Goal: Task Accomplishment & Management: Use online tool/utility

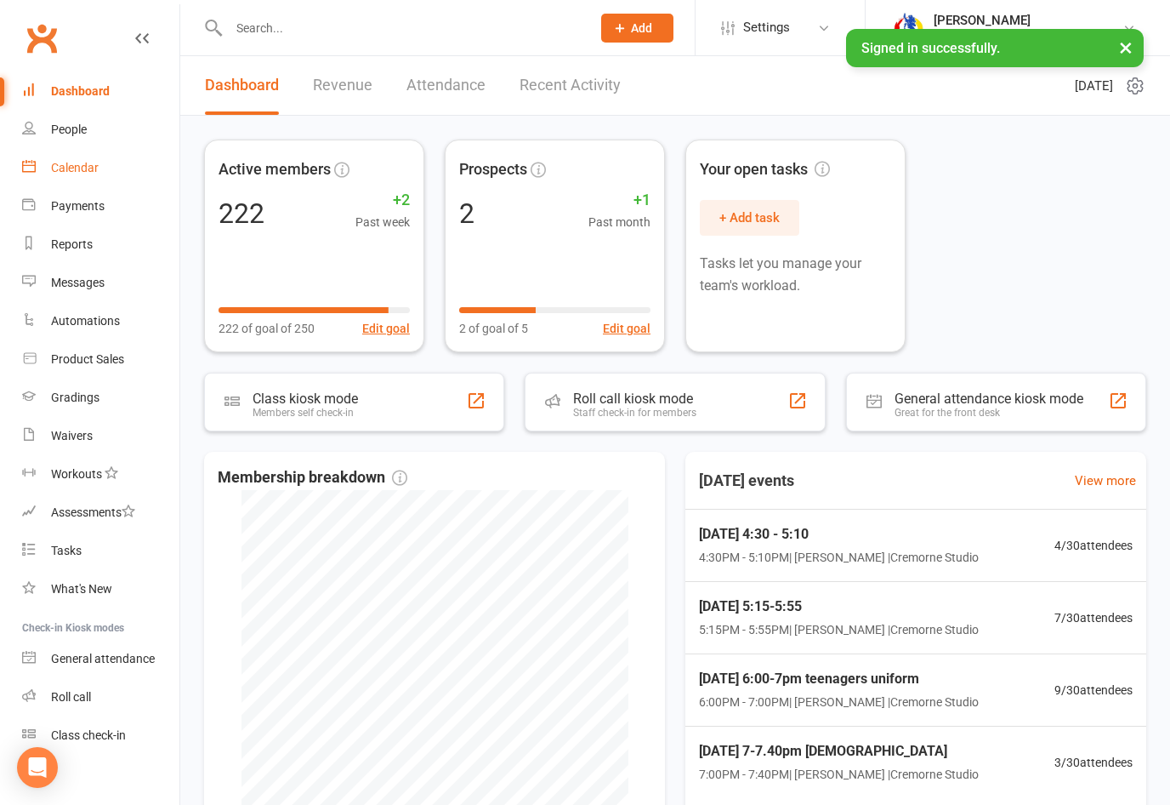
click at [72, 163] on div "Calendar" at bounding box center [75, 168] width 48 height 14
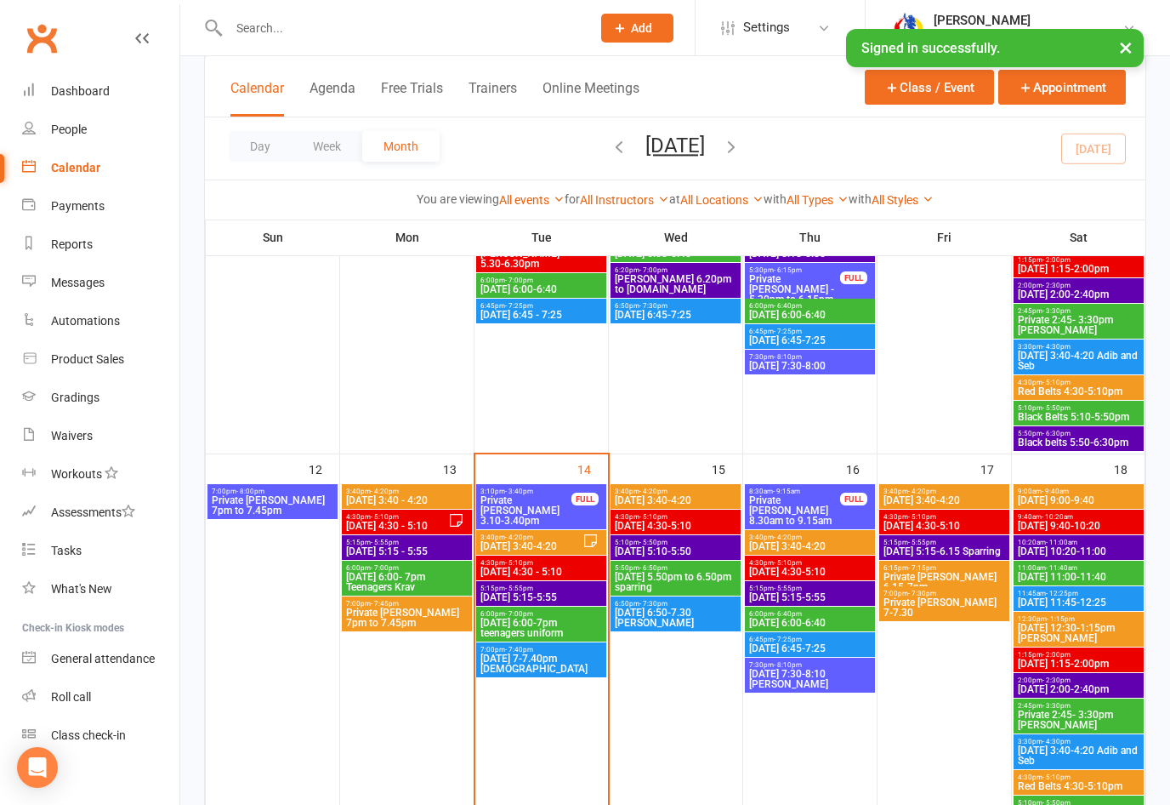
scroll to position [747, 0]
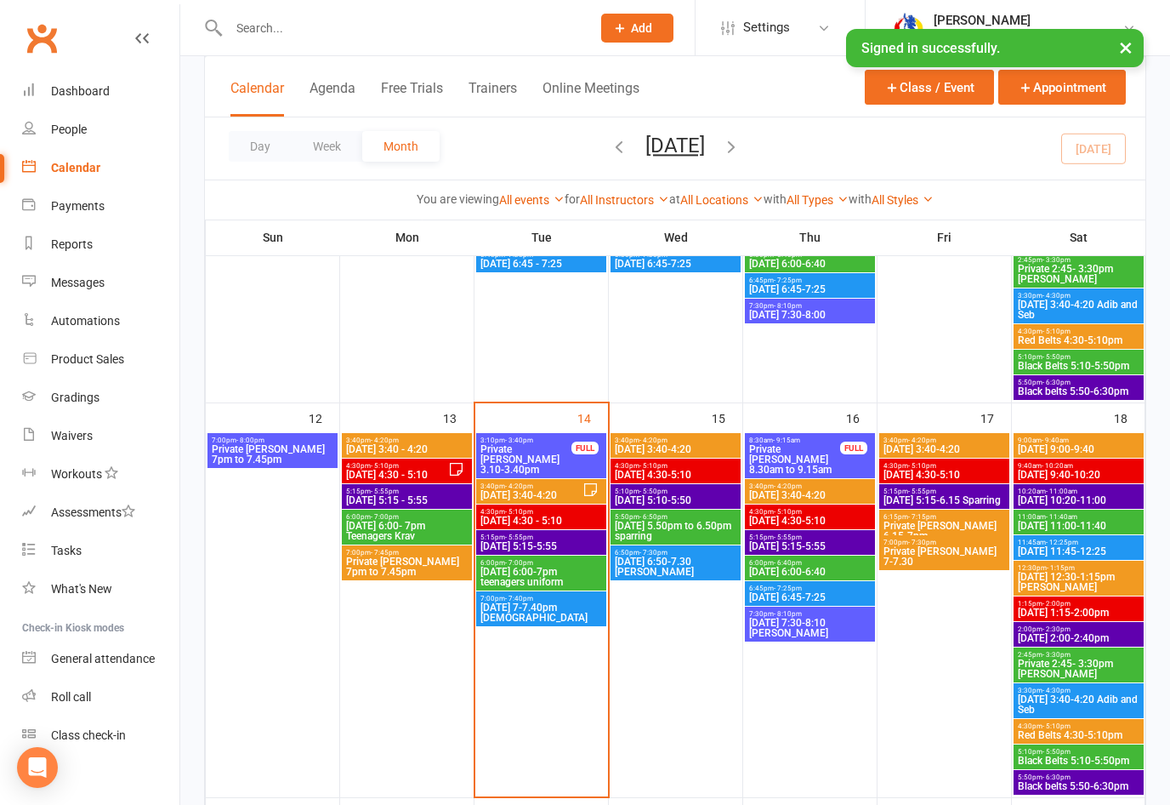
click at [525, 455] on span "Private [PERSON_NAME] 3.10-3.40pm" at bounding box center [526, 459] width 93 height 31
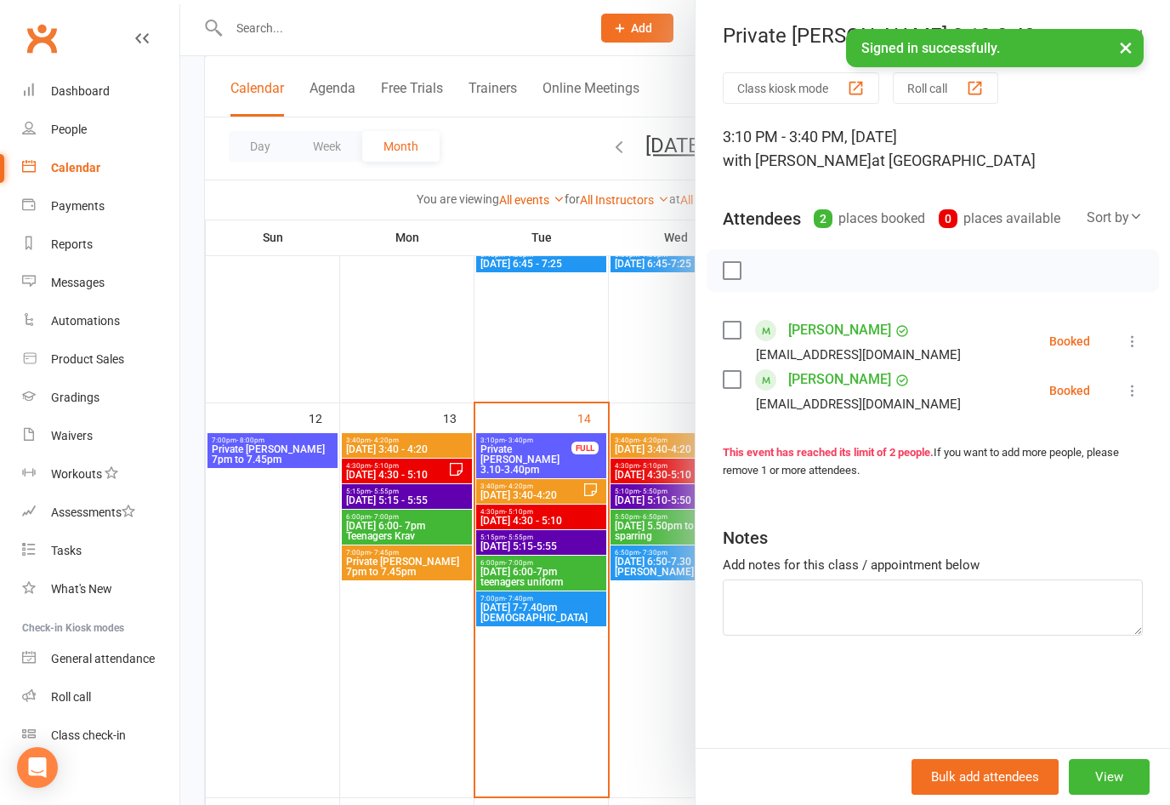
click at [1138, 392] on icon at bounding box center [1132, 390] width 17 height 17
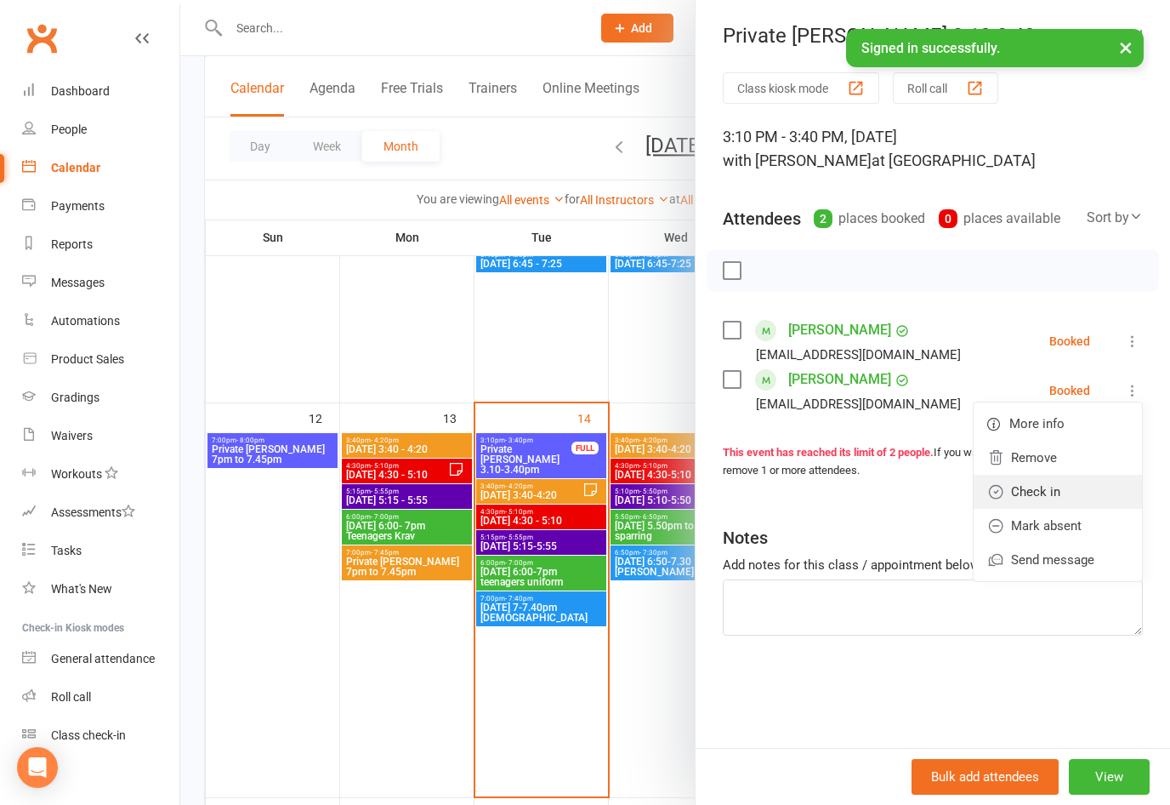
click at [1052, 495] on link "Check in" at bounding box center [1058, 492] width 168 height 34
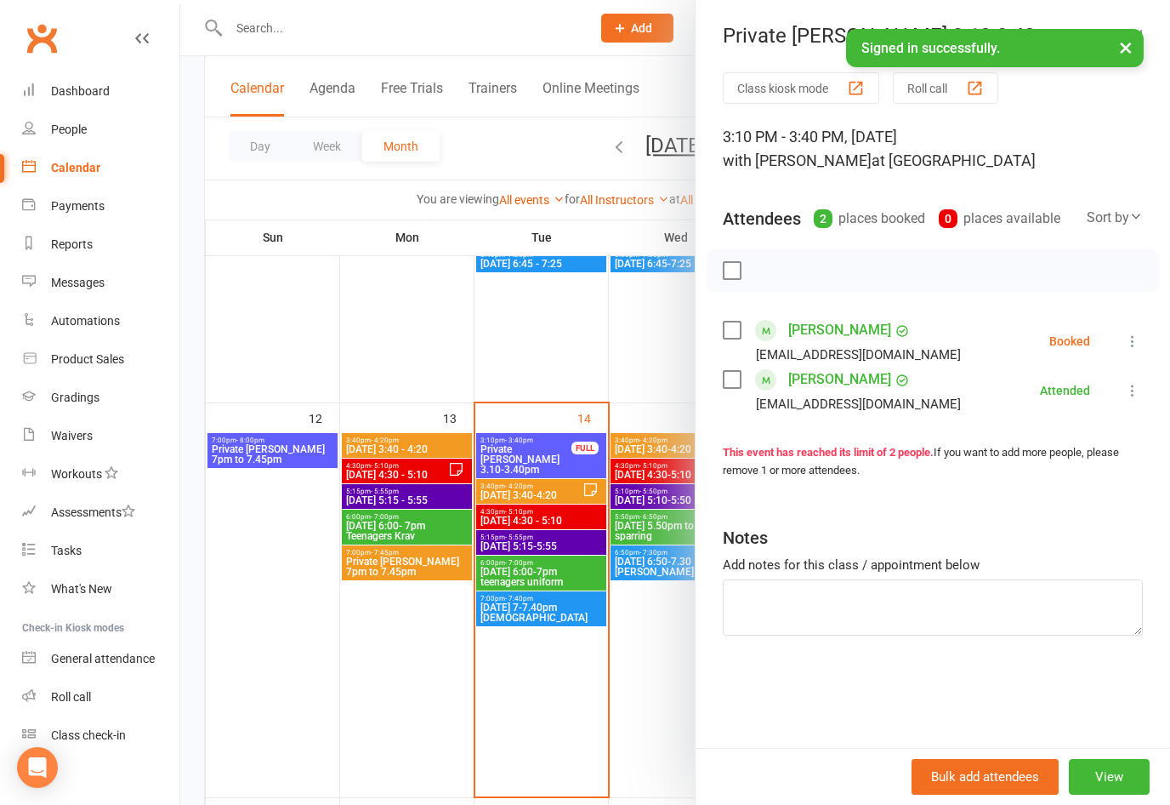
click at [562, 497] on div at bounding box center [675, 402] width 990 height 805
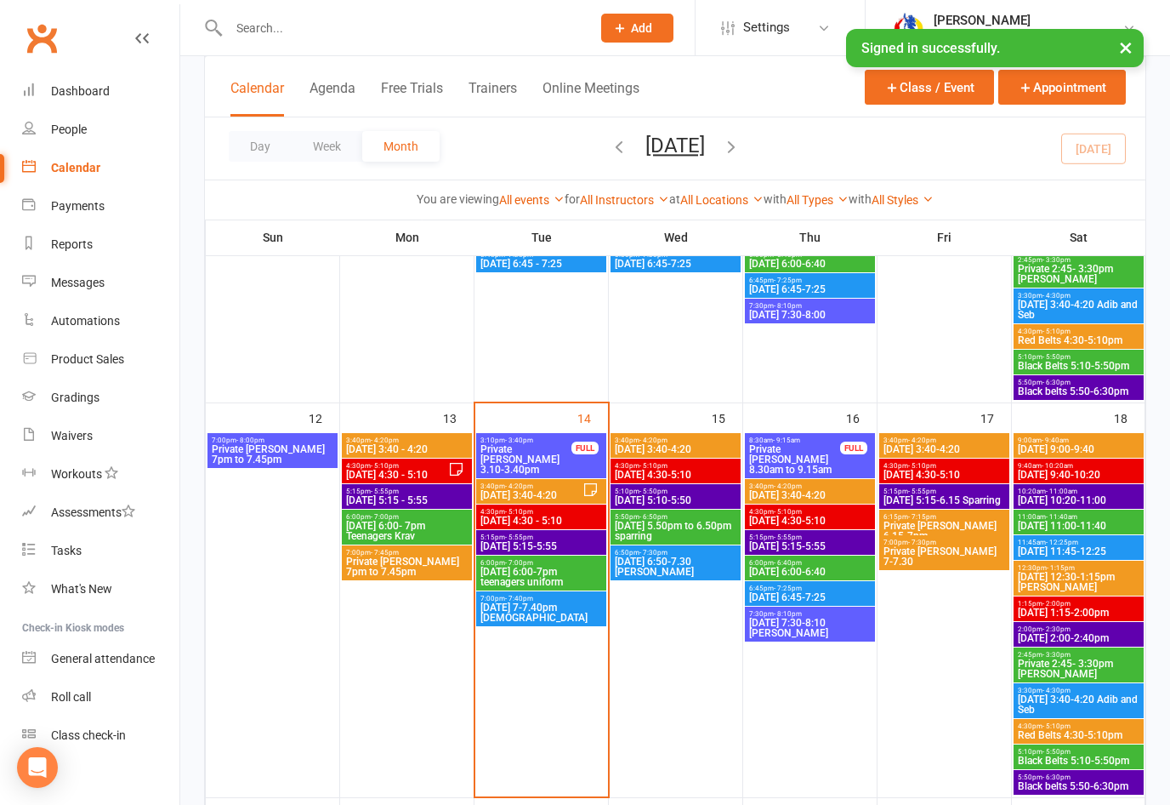
click at [561, 492] on span "[DATE] 3:40-4:20" at bounding box center [531, 495] width 103 height 10
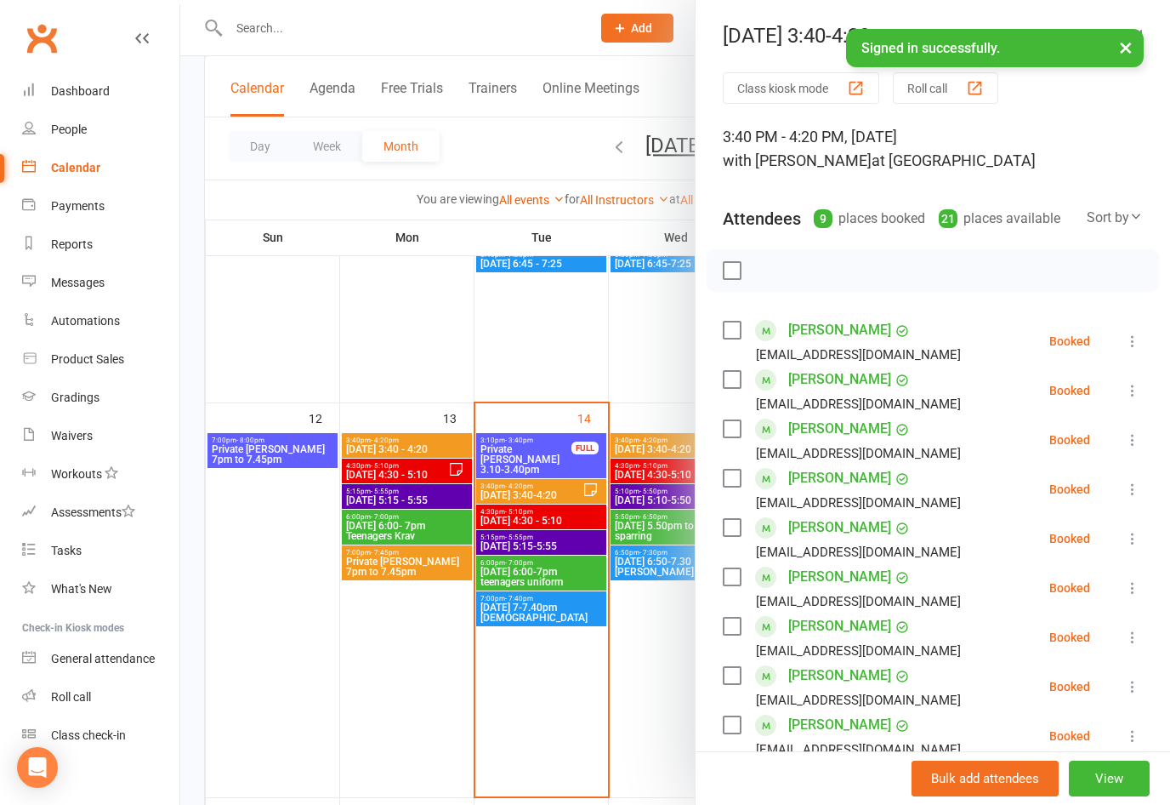
click at [1149, 330] on div "Class kiosk mode Roll call 3:40 PM - 4:20 PM, [DATE] with [PERSON_NAME] at Crem…" at bounding box center [933, 569] width 475 height 994
click at [1142, 331] on button at bounding box center [1133, 341] width 20 height 20
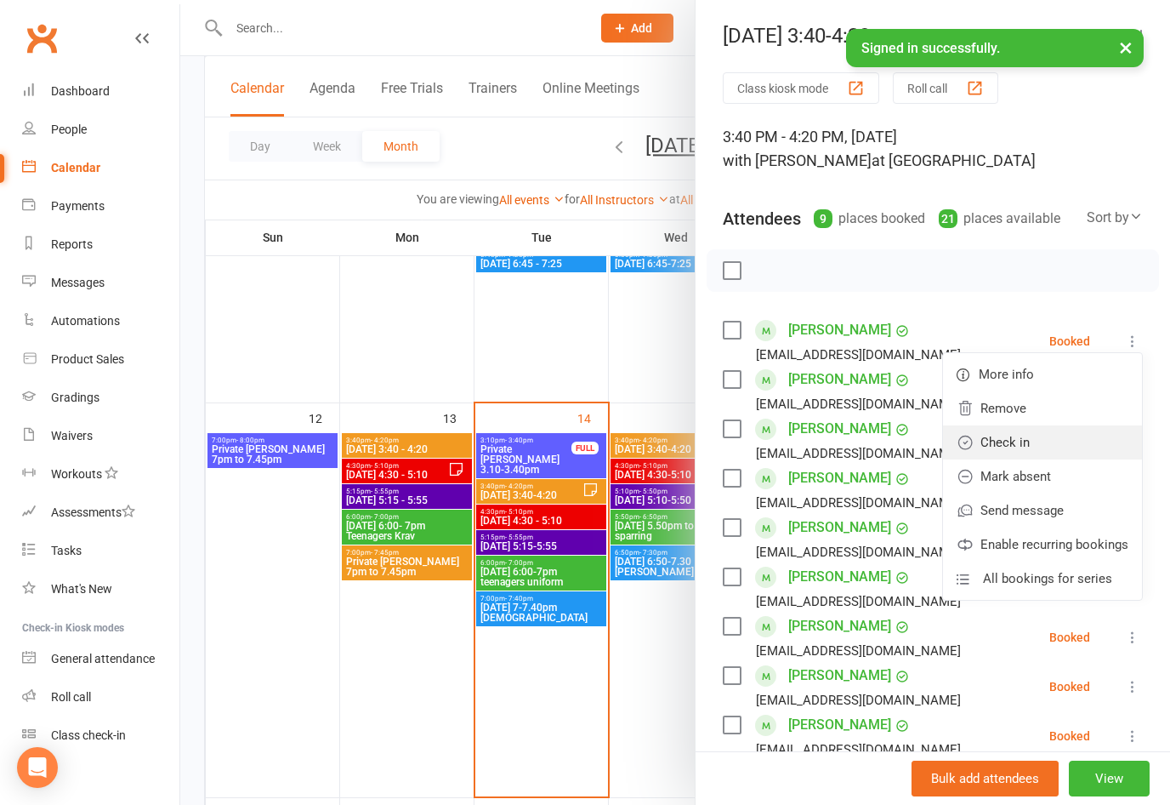
click at [1011, 450] on link "Check in" at bounding box center [1042, 442] width 199 height 34
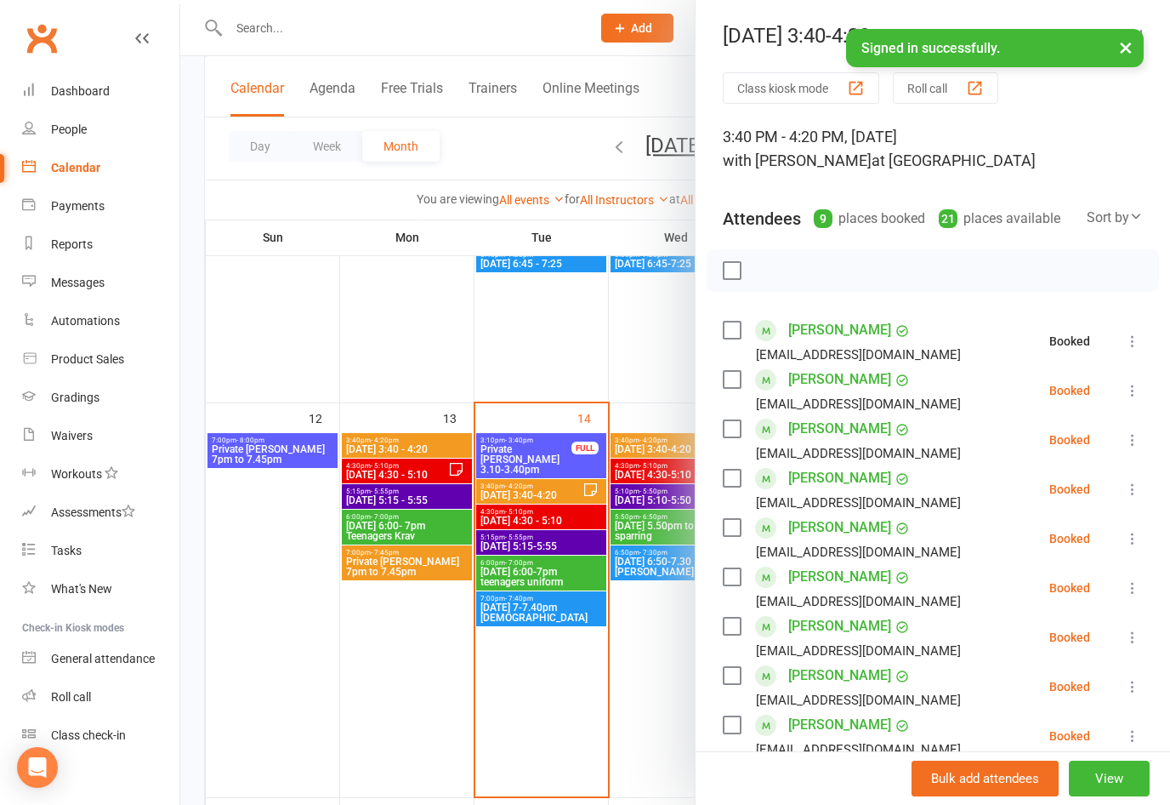
click at [1140, 396] on icon at bounding box center [1132, 390] width 17 height 17
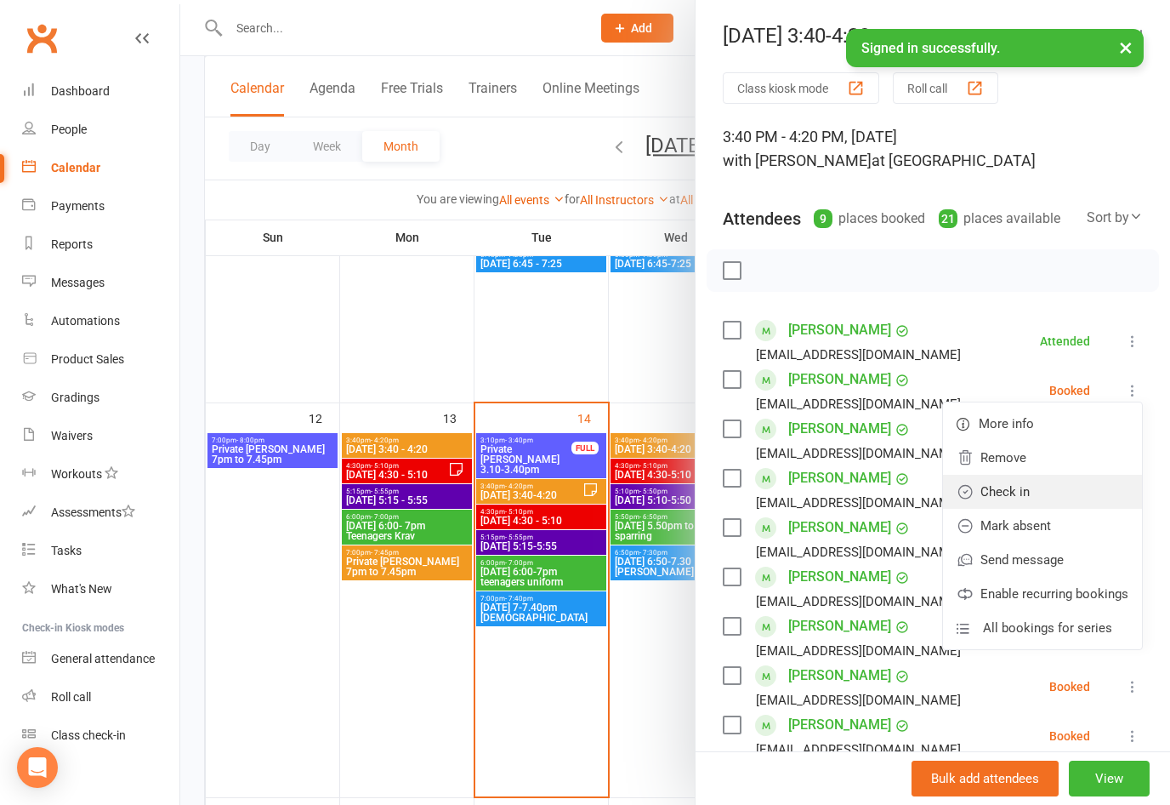
click at [1009, 492] on link "Check in" at bounding box center [1042, 492] width 199 height 34
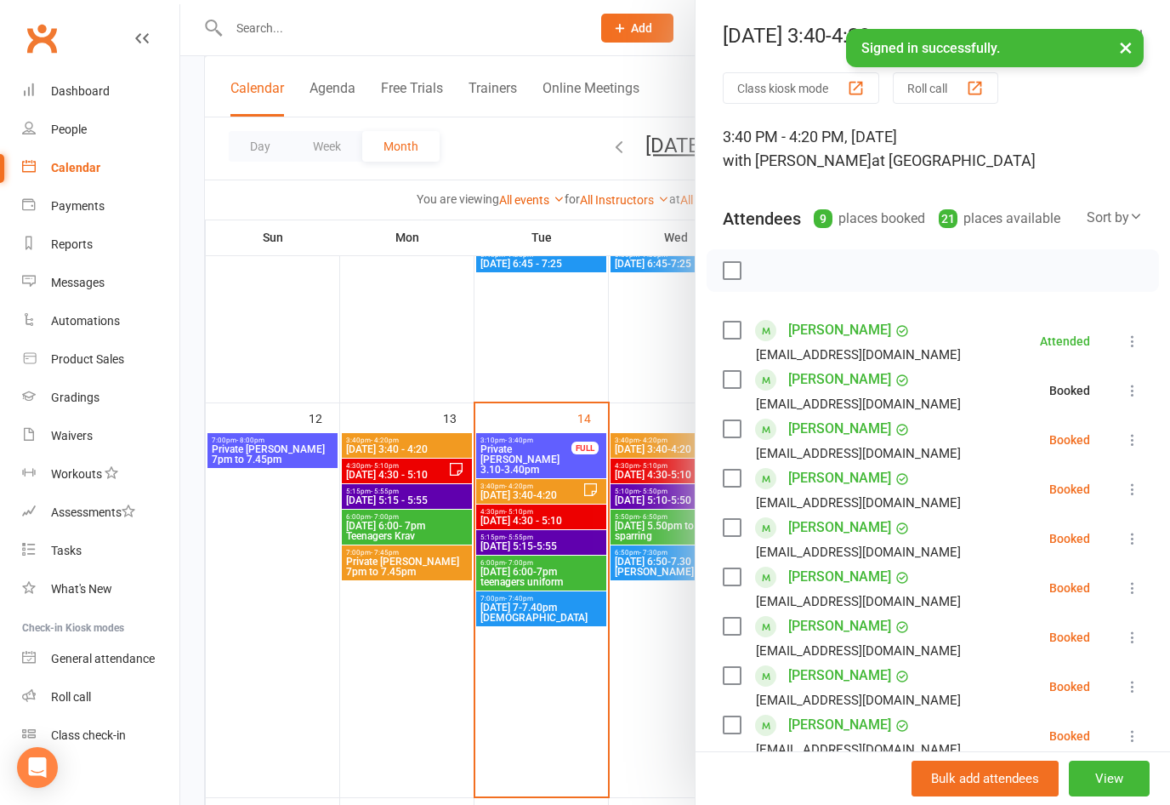
click at [1124, 442] on icon at bounding box center [1132, 439] width 17 height 17
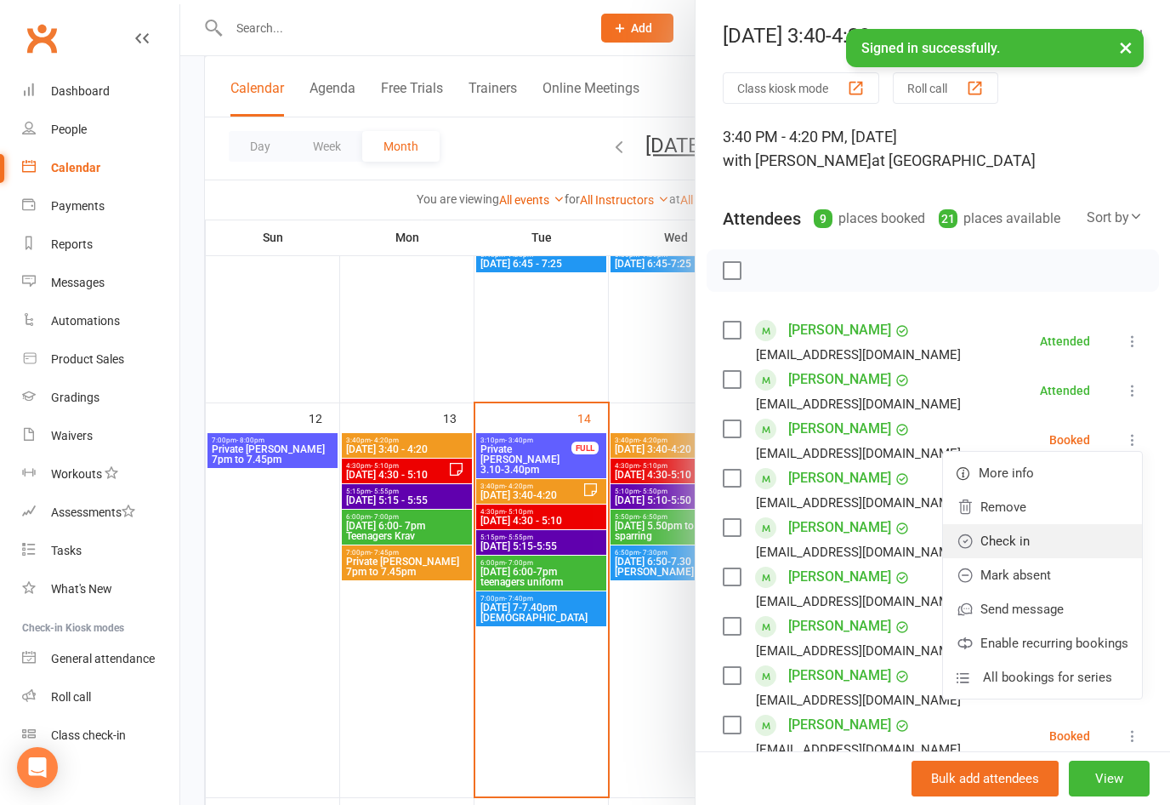
click at [1026, 538] on link "Check in" at bounding box center [1042, 541] width 199 height 34
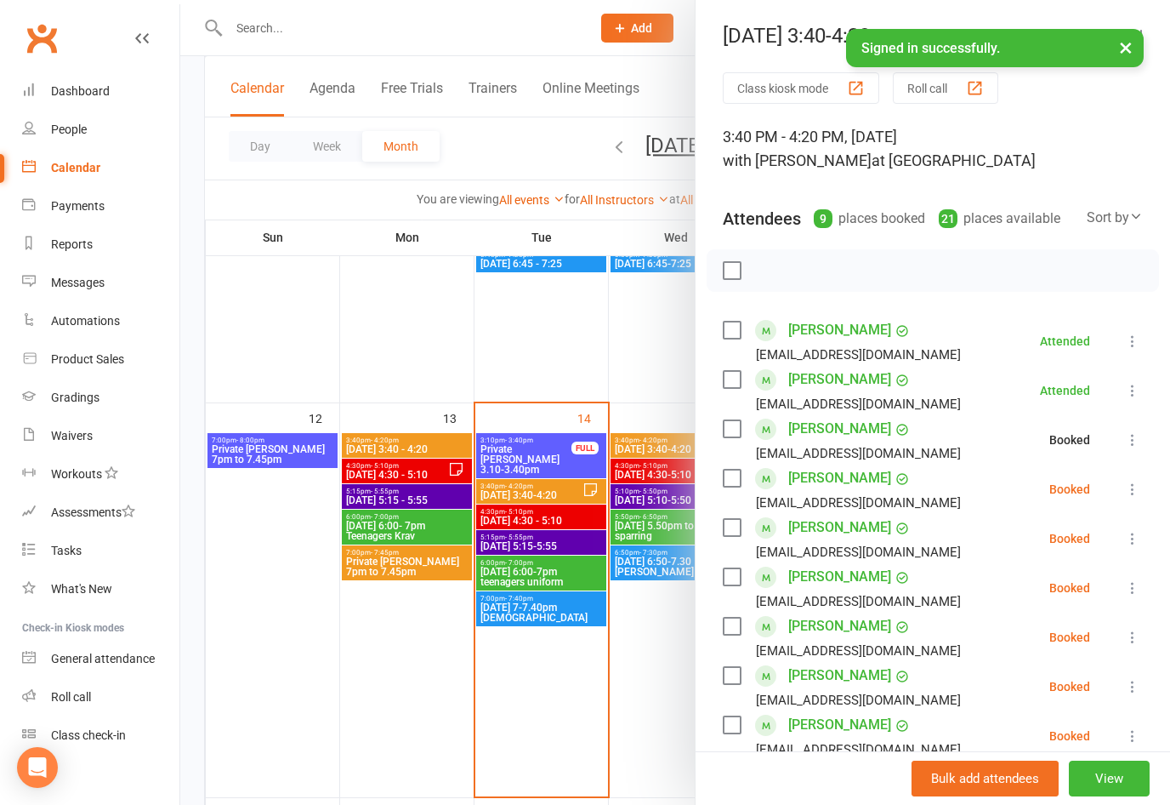
click at [1124, 492] on icon at bounding box center [1132, 489] width 17 height 17
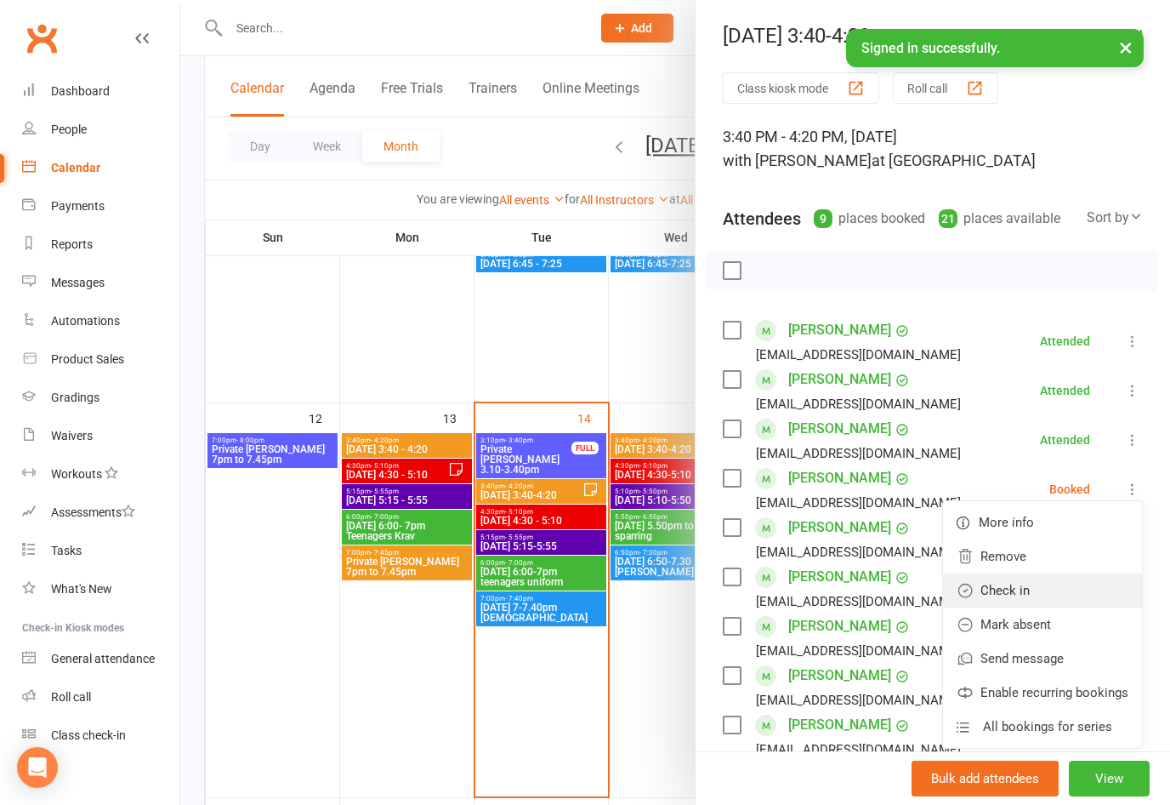
click at [1008, 601] on link "Check in" at bounding box center [1042, 590] width 199 height 34
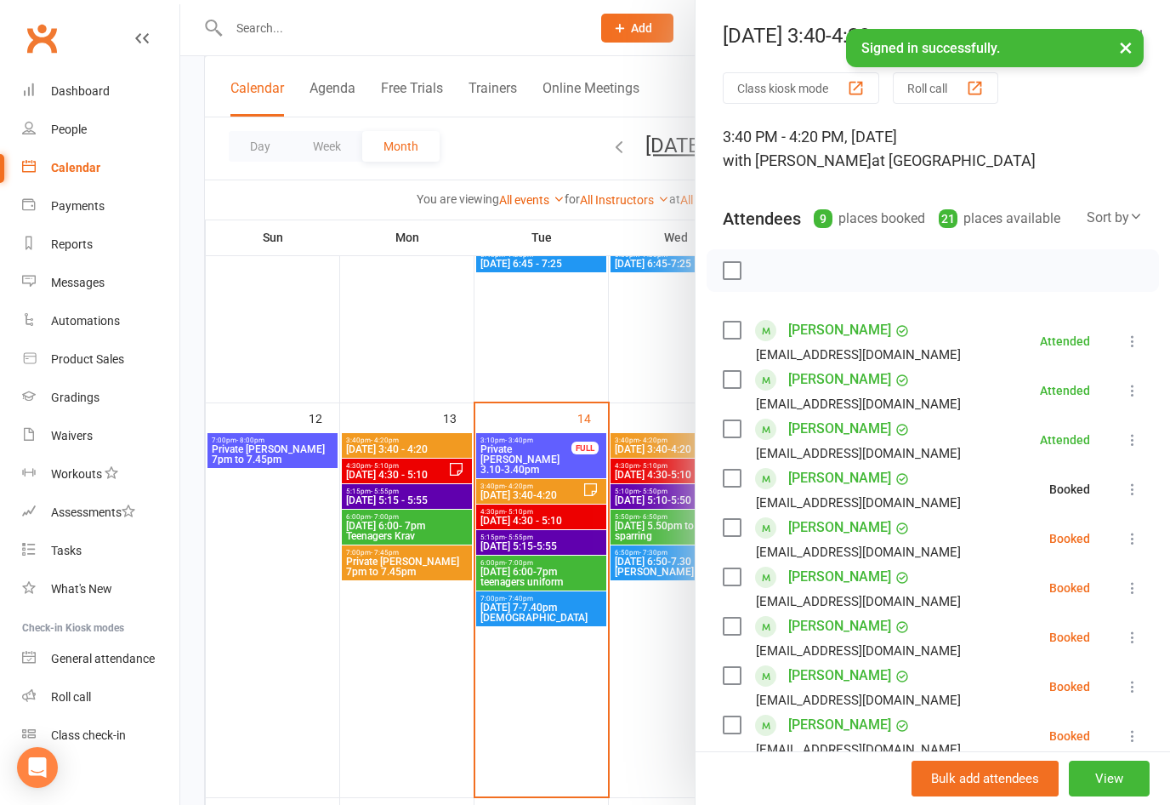
click at [1127, 546] on icon at bounding box center [1132, 538] width 17 height 17
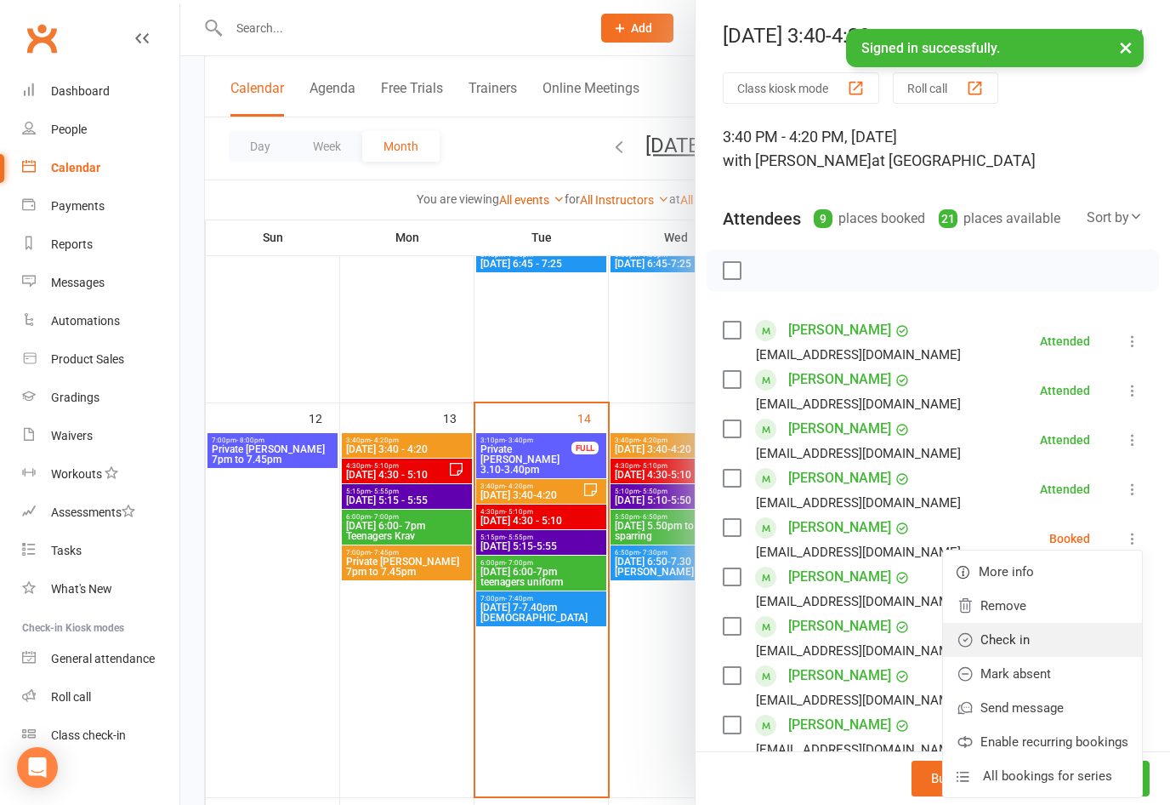
click at [996, 644] on link "Check in" at bounding box center [1042, 640] width 199 height 34
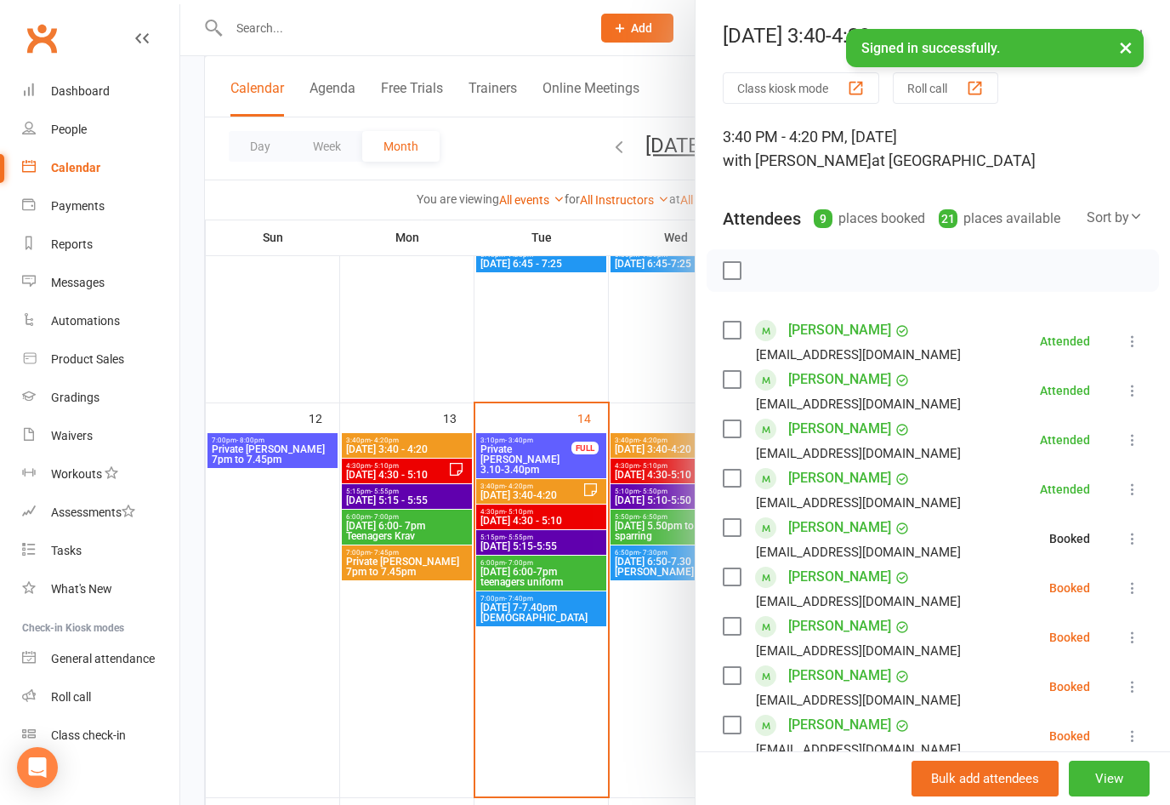
click at [1137, 587] on icon at bounding box center [1132, 587] width 17 height 17
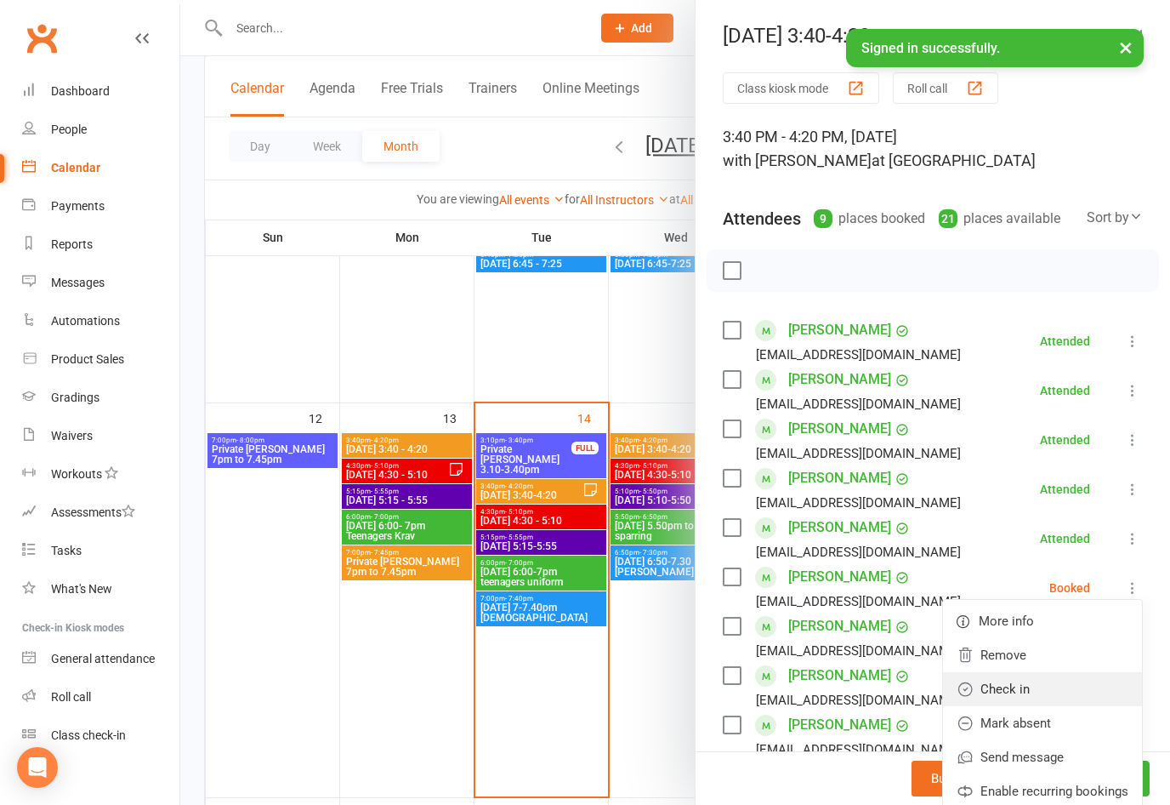
click at [997, 692] on link "Check in" at bounding box center [1042, 689] width 199 height 34
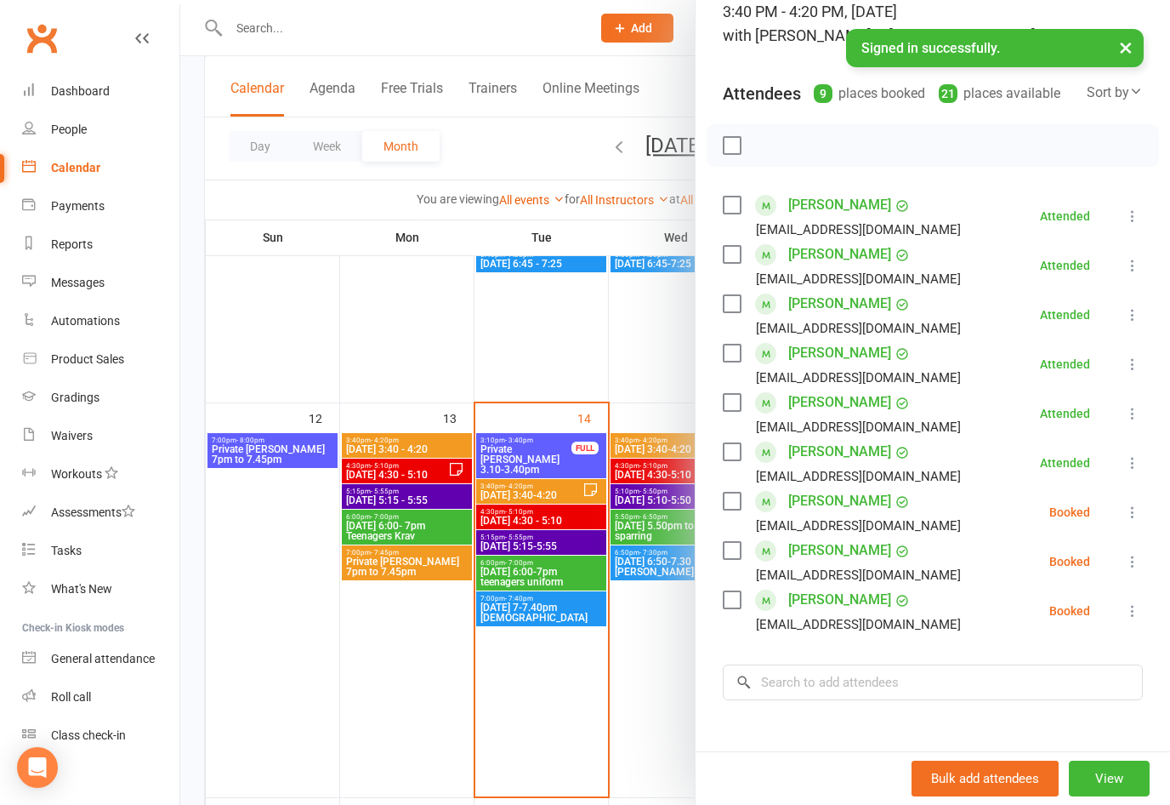
scroll to position [172, 0]
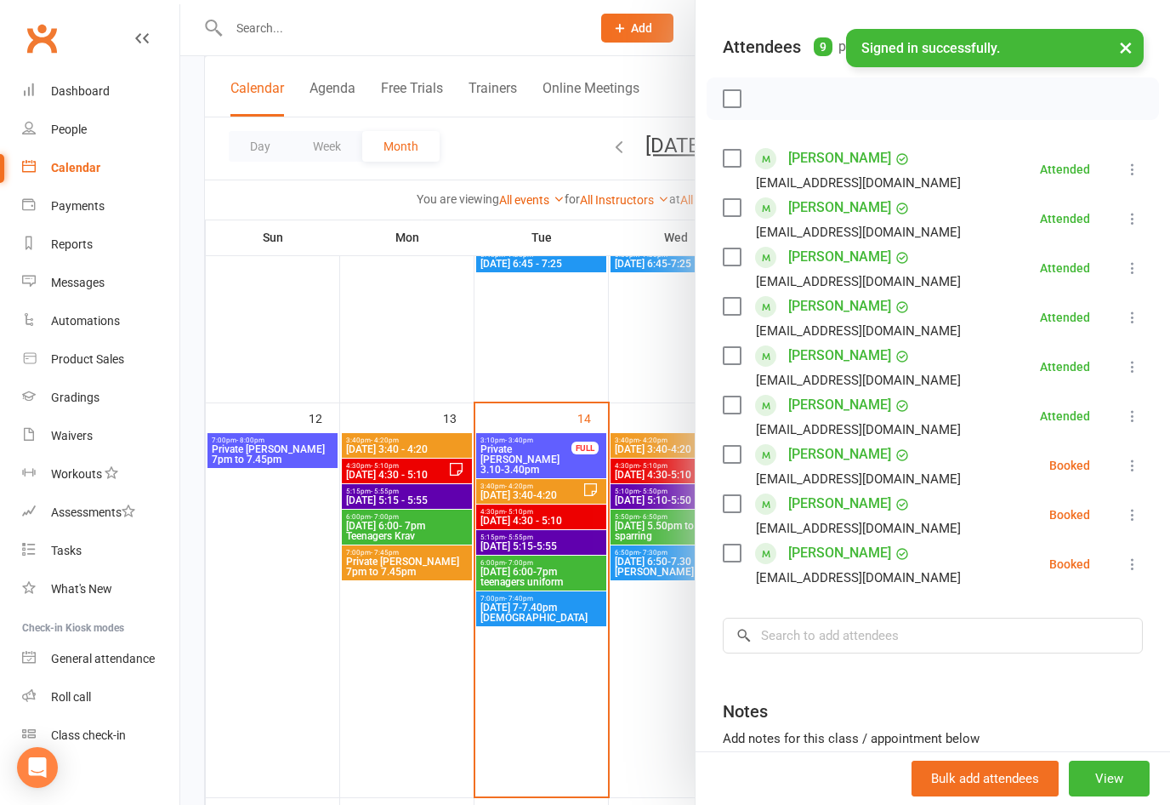
click at [1140, 455] on button at bounding box center [1133, 465] width 20 height 20
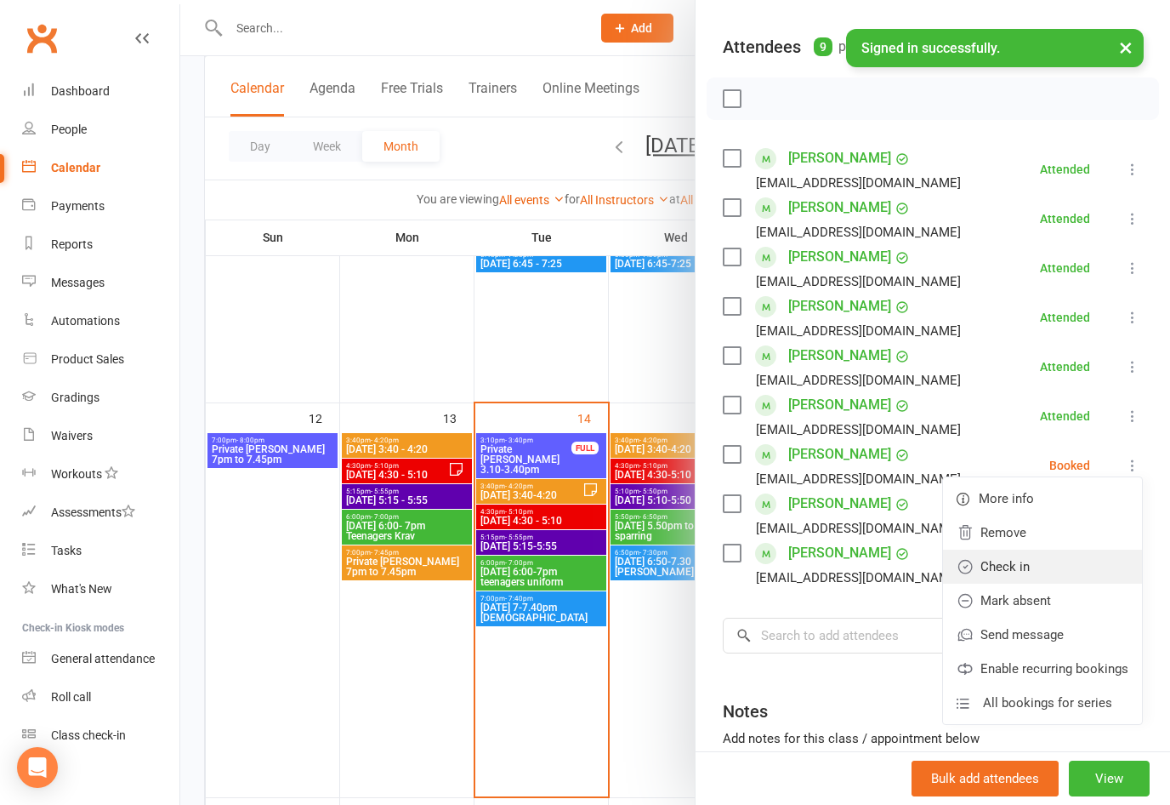
click at [1012, 567] on link "Check in" at bounding box center [1042, 566] width 199 height 34
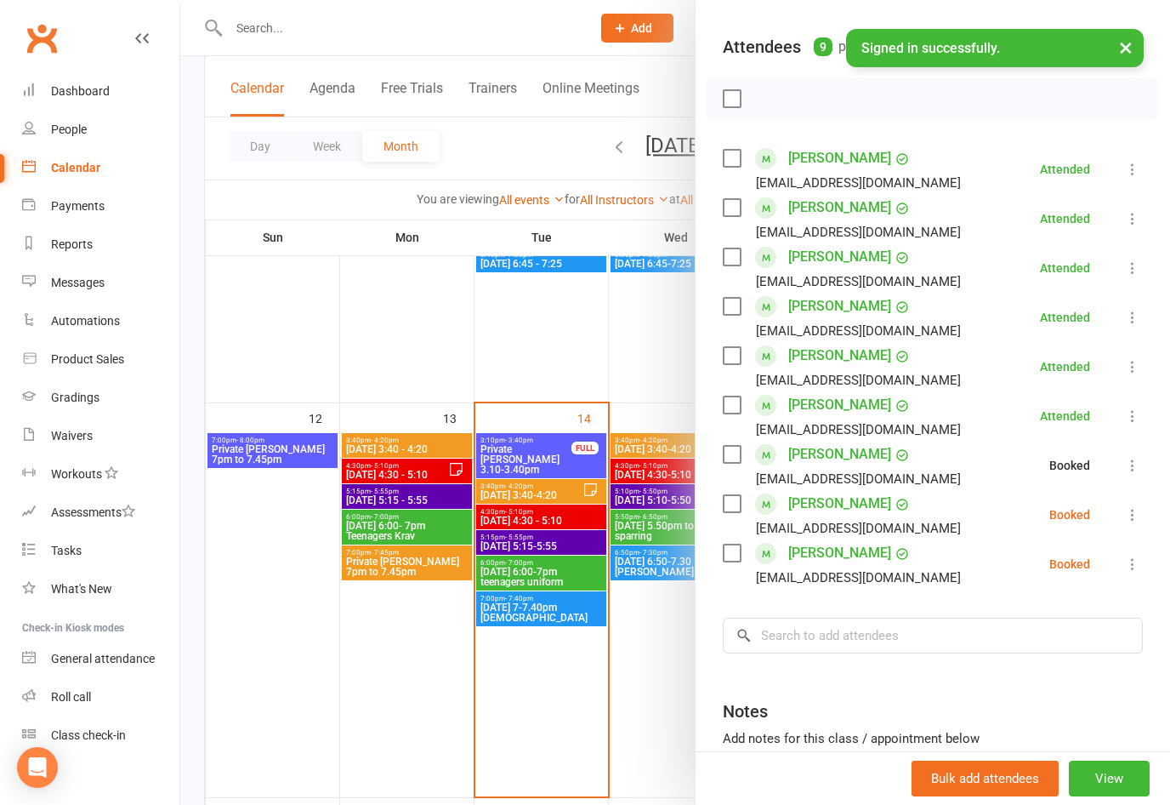
click at [1135, 505] on button at bounding box center [1133, 514] width 20 height 20
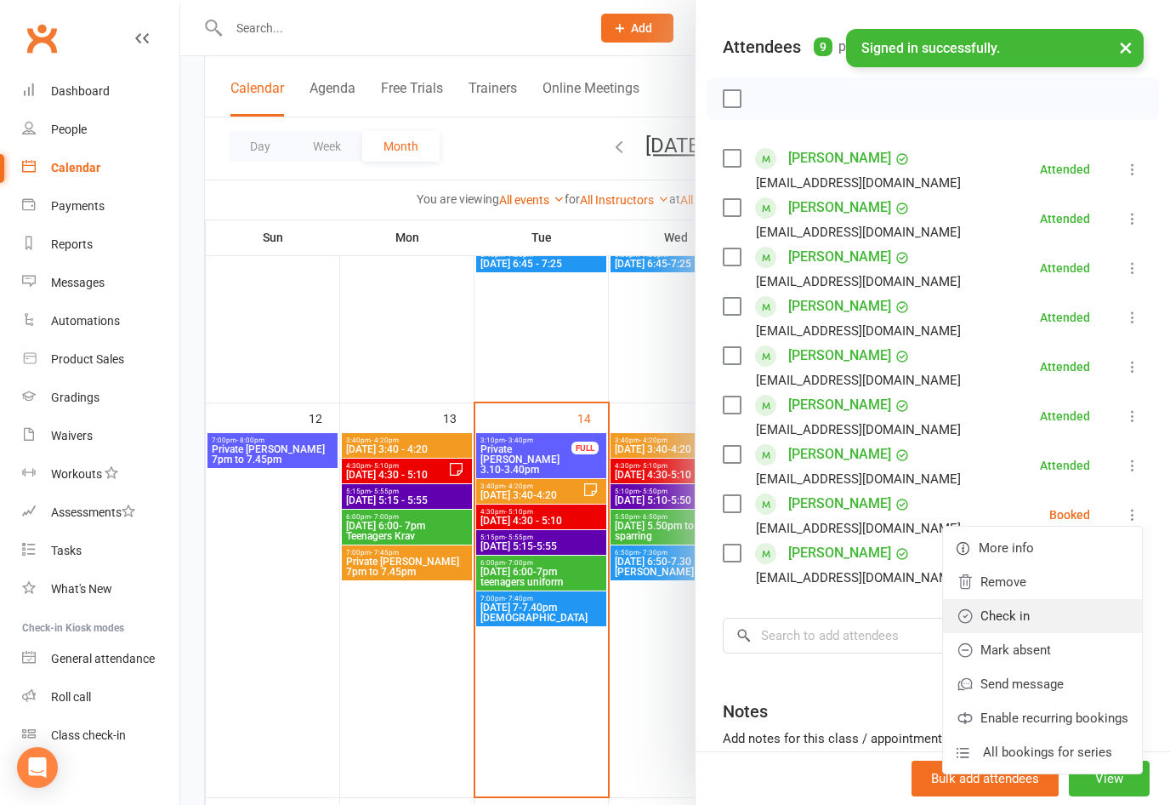
click at [1018, 611] on link "Check in" at bounding box center [1042, 616] width 199 height 34
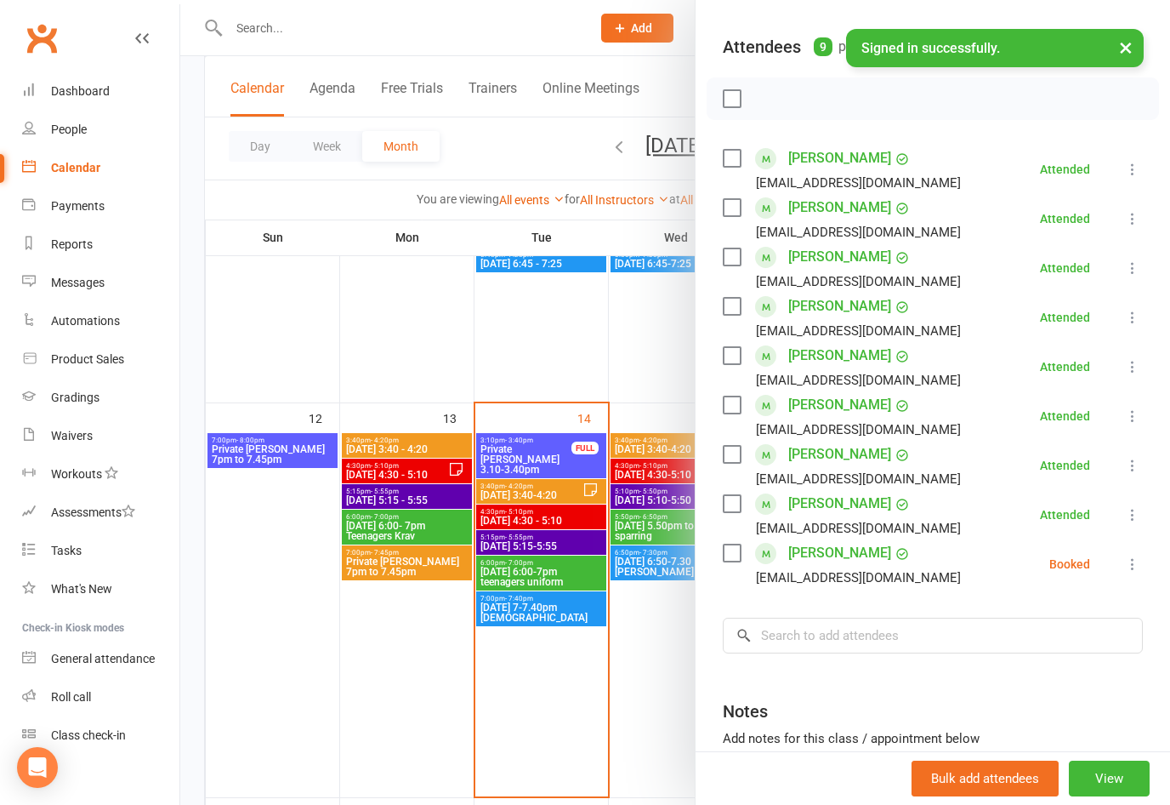
click at [1133, 558] on icon at bounding box center [1132, 563] width 17 height 17
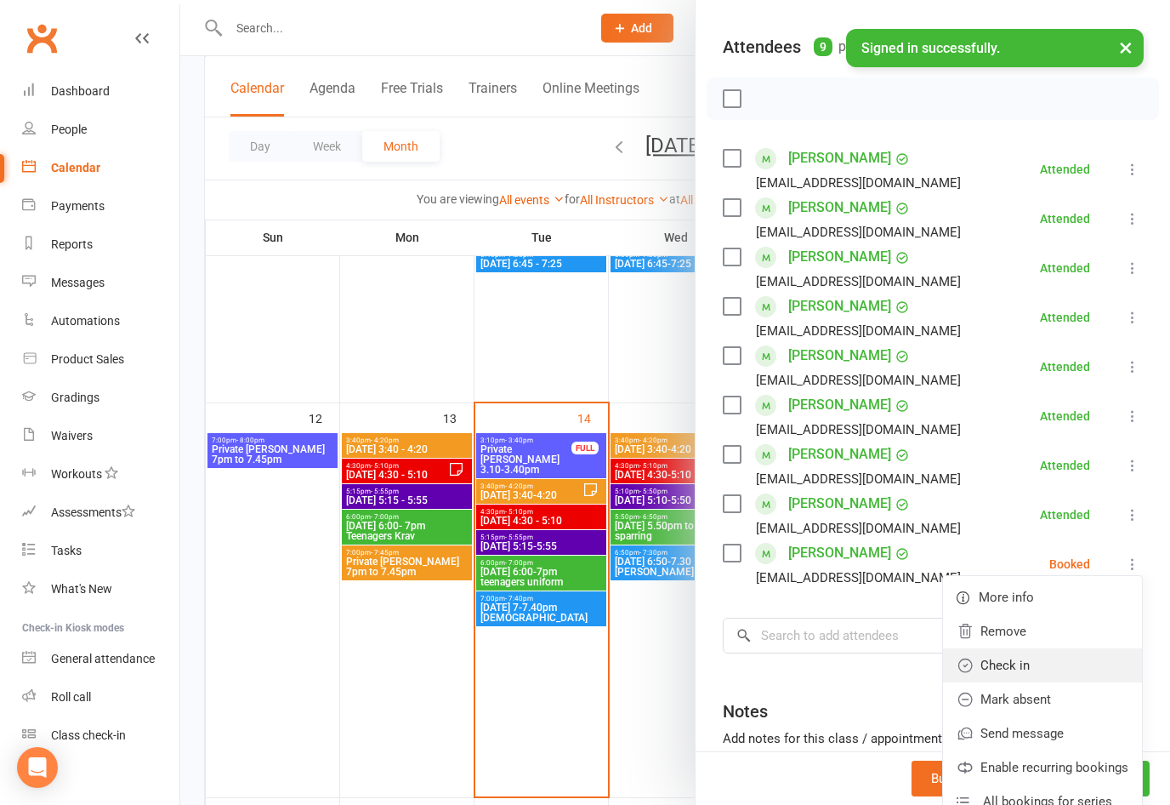
click at [1013, 658] on link "Check in" at bounding box center [1042, 665] width 199 height 34
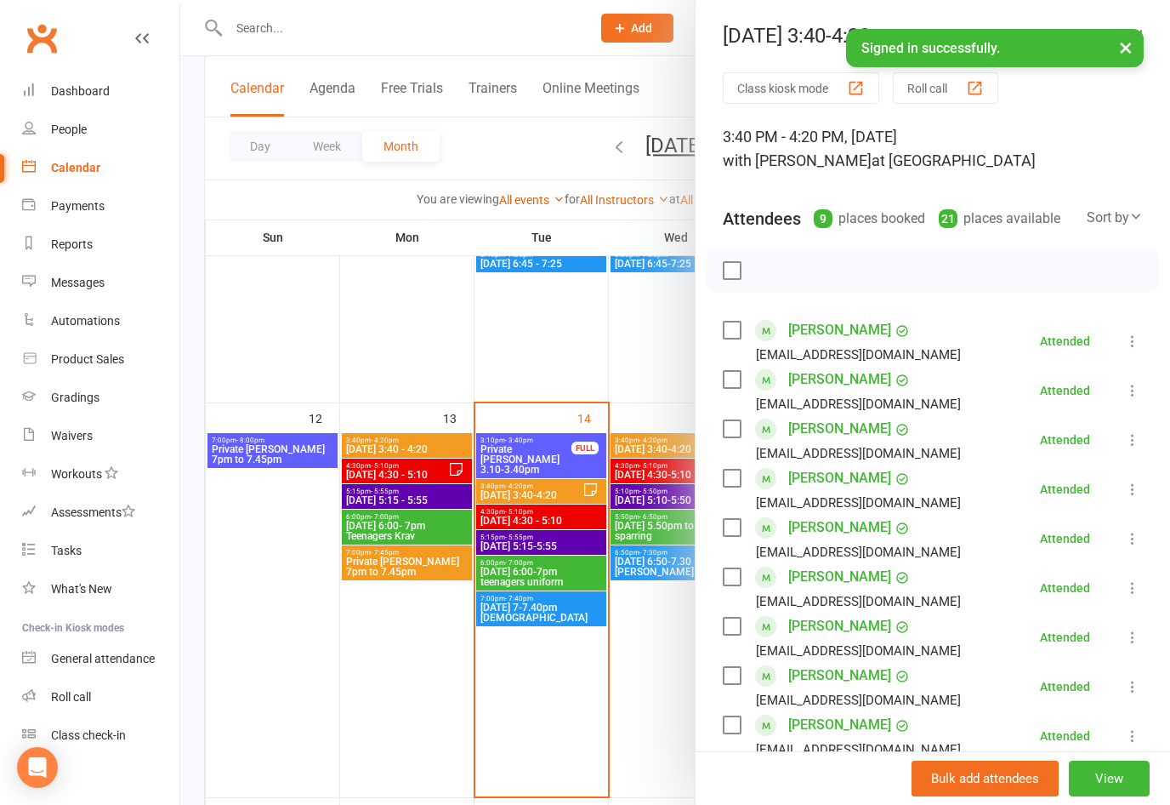
scroll to position [0, 0]
click at [1119, 43] on button "×" at bounding box center [1126, 47] width 31 height 37
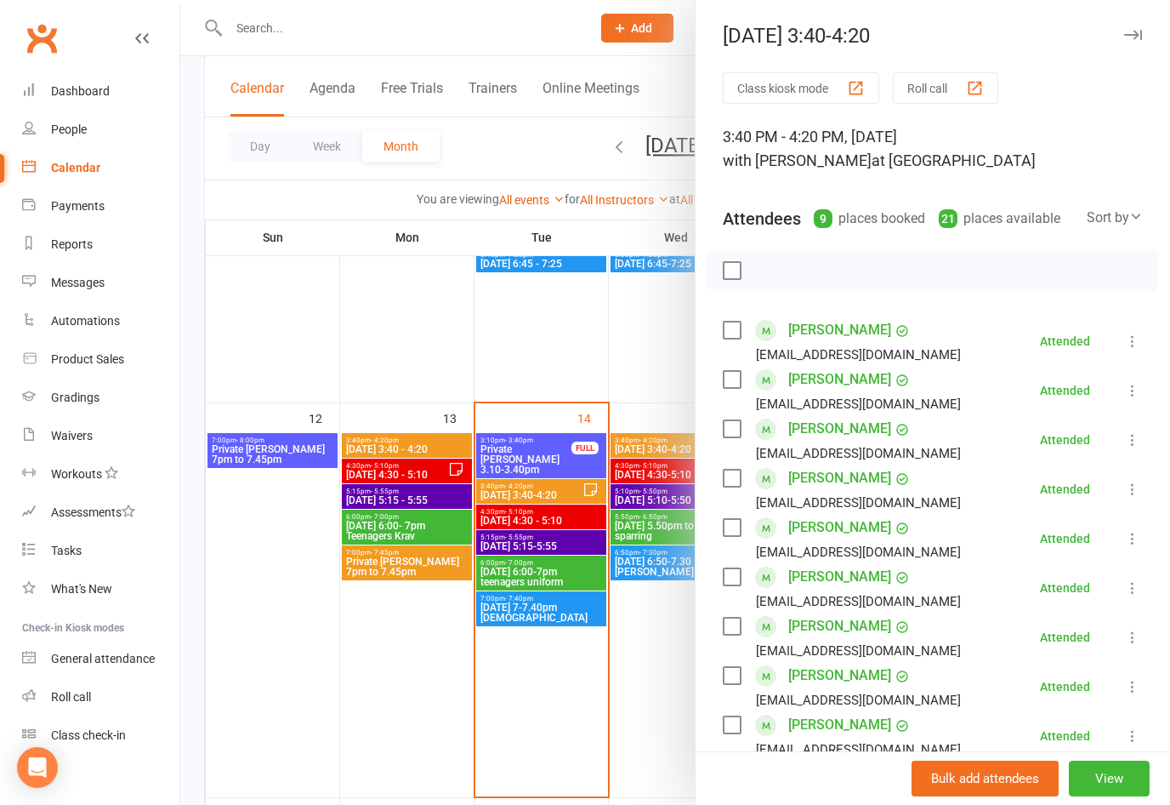
click at [1136, 36] on icon "button" at bounding box center [1133, 35] width 18 height 10
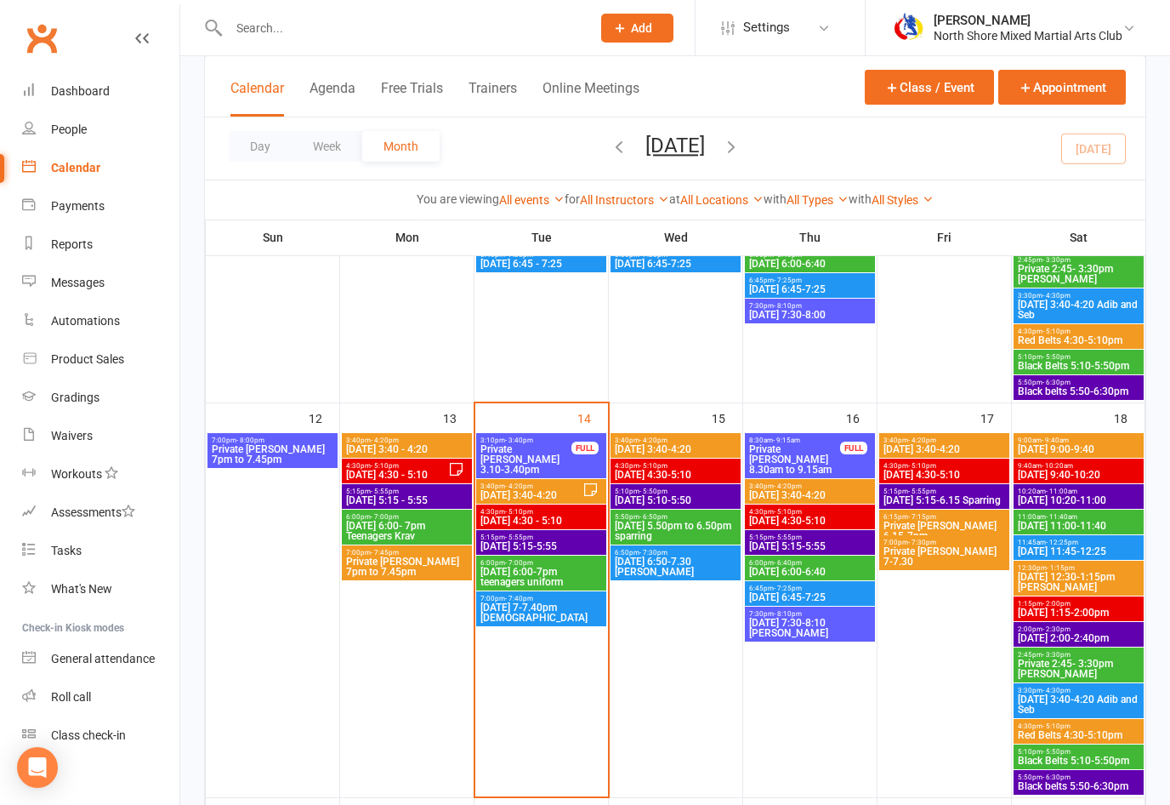
click at [515, 515] on span "[DATE] 4:30 - 5:10" at bounding box center [541, 520] width 123 height 10
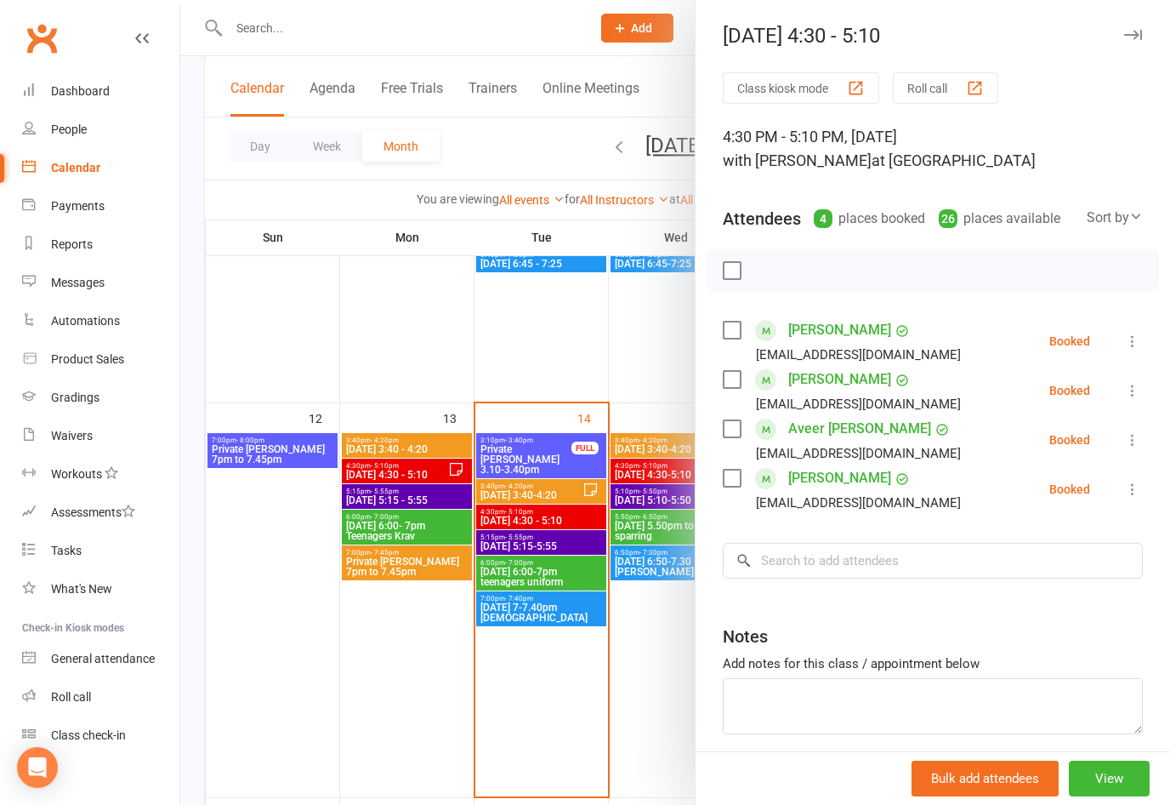
click at [1133, 339] on icon at bounding box center [1132, 341] width 17 height 17
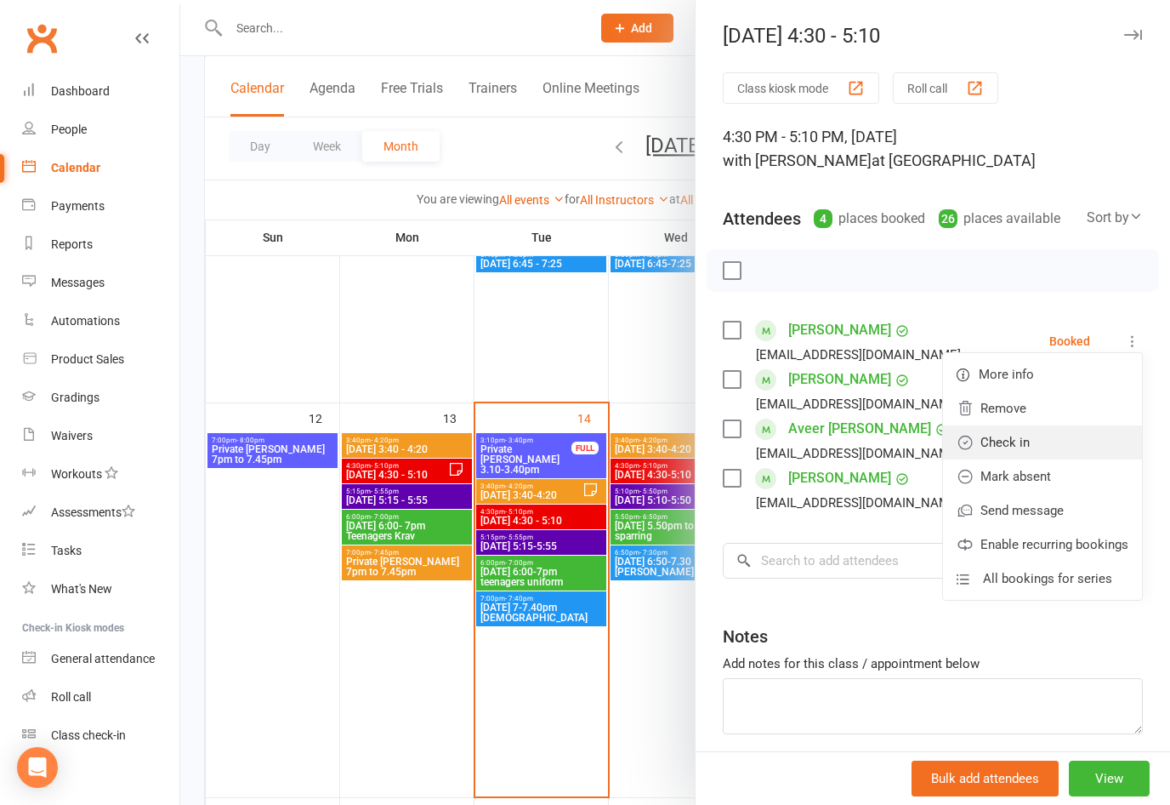
click at [1018, 441] on link "Check in" at bounding box center [1042, 442] width 199 height 34
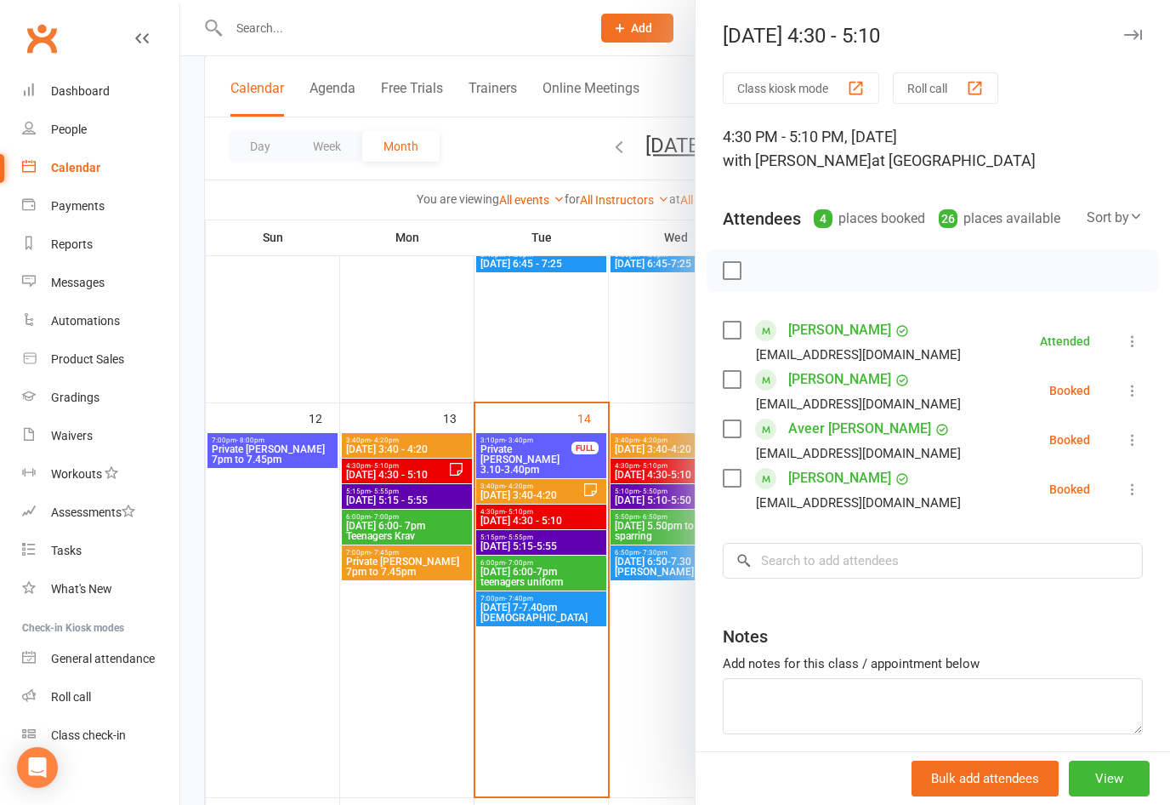
click at [1137, 391] on icon at bounding box center [1132, 390] width 17 height 17
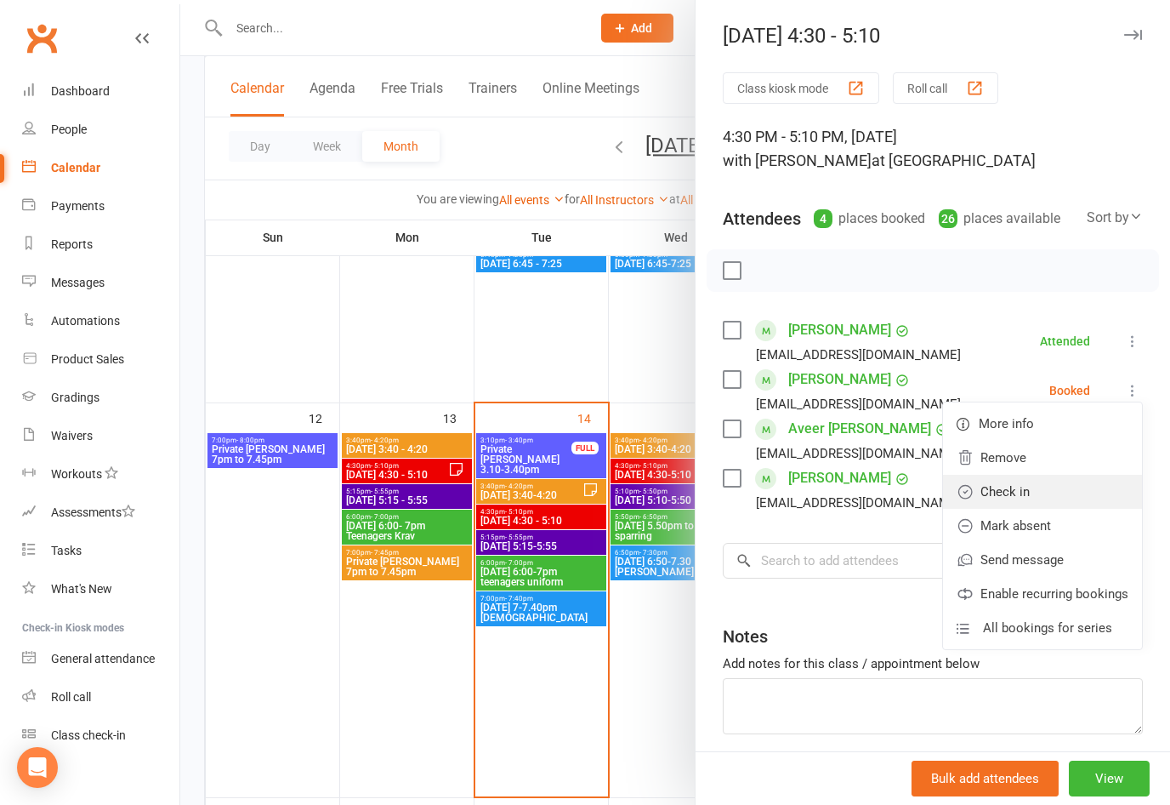
click at [1010, 485] on link "Check in" at bounding box center [1042, 492] width 199 height 34
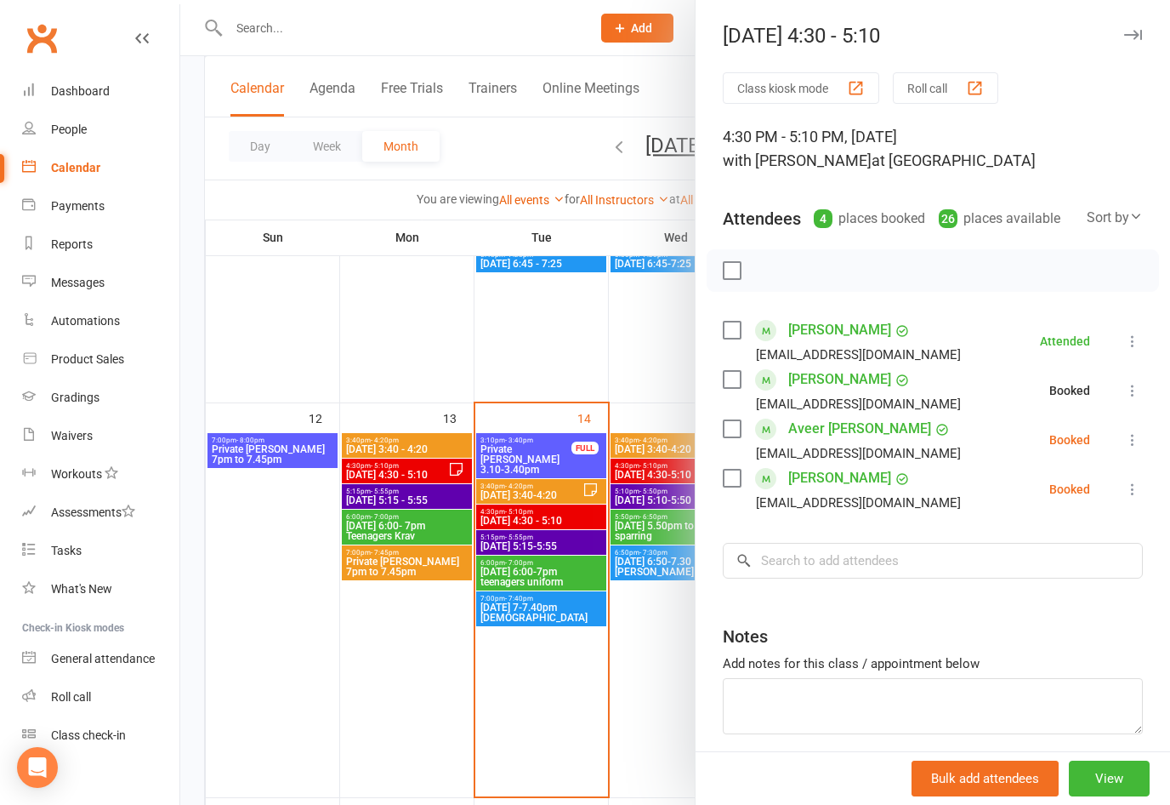
click at [1136, 442] on icon at bounding box center [1132, 439] width 17 height 17
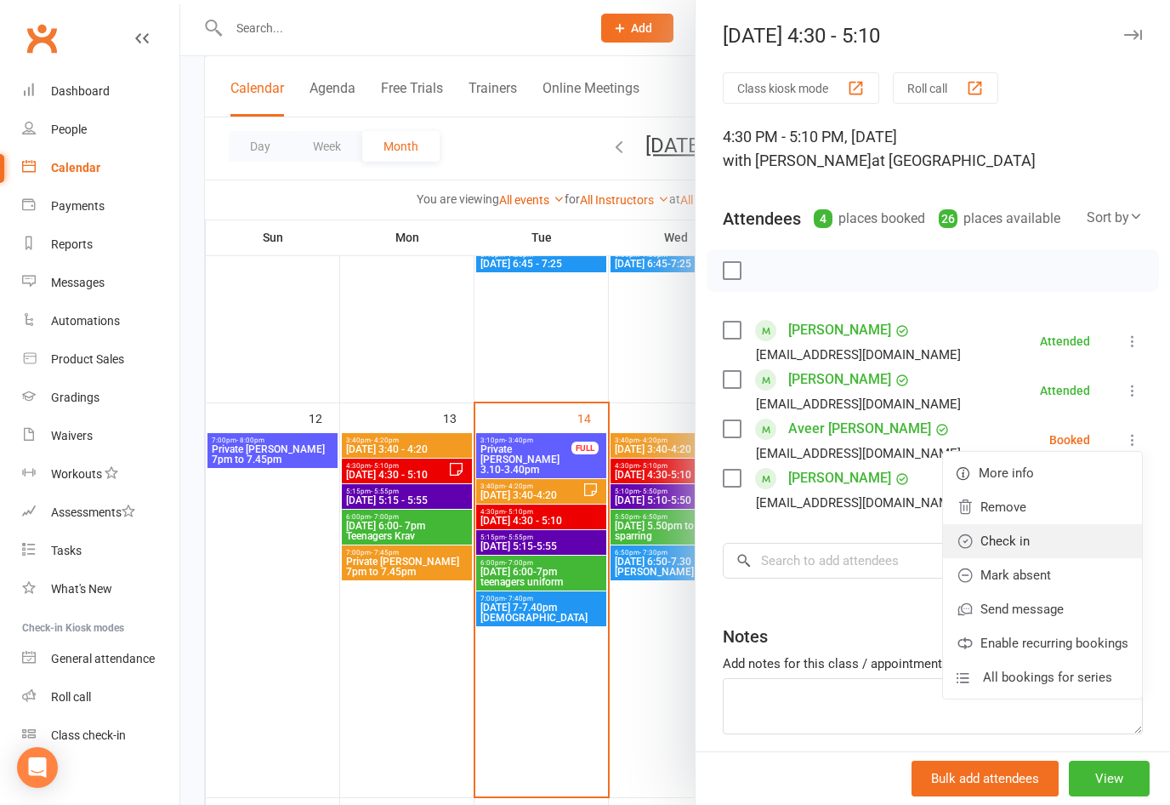
click at [1016, 532] on link "Check in" at bounding box center [1042, 541] width 199 height 34
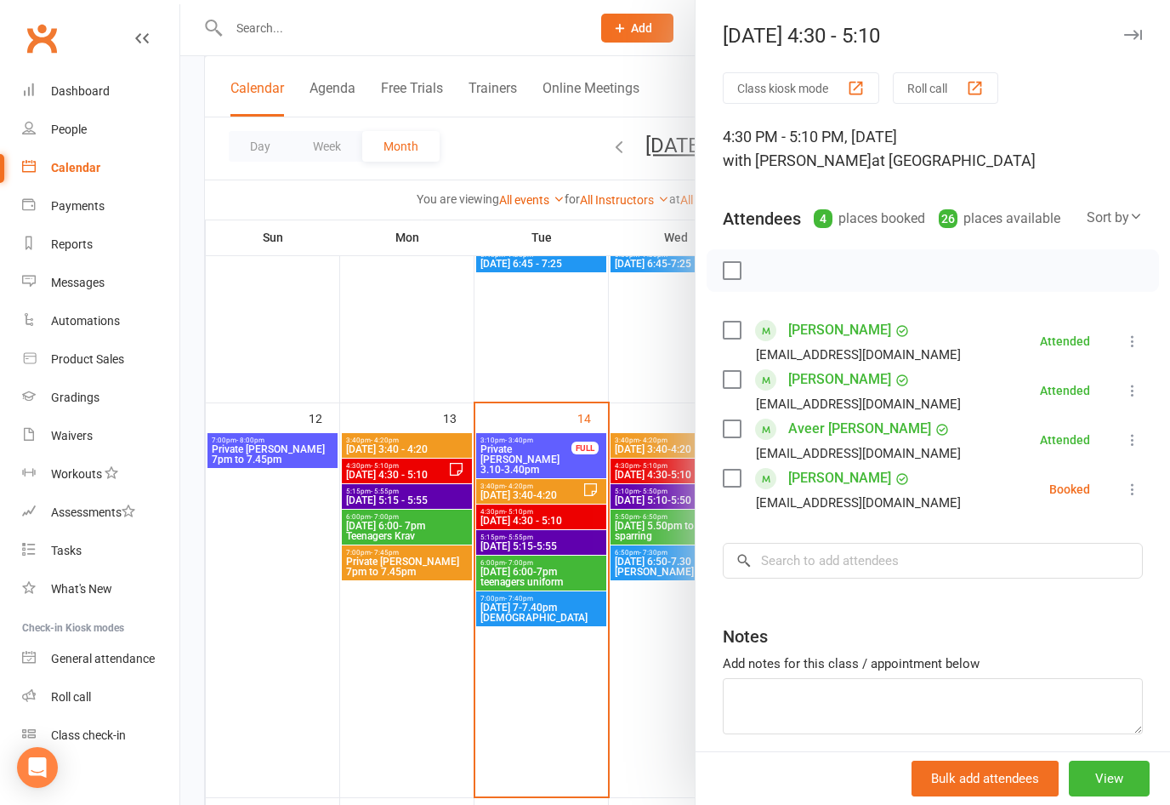
click at [1137, 488] on icon at bounding box center [1132, 489] width 17 height 17
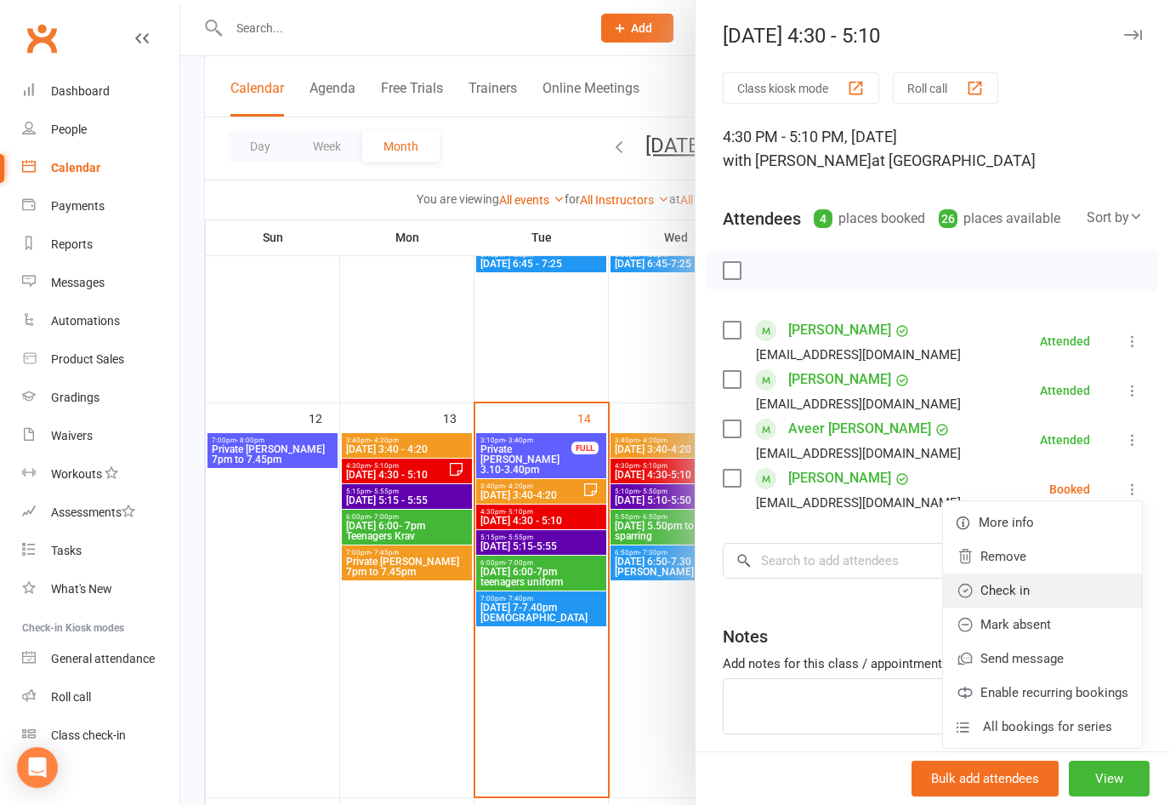
click at [1025, 591] on link "Check in" at bounding box center [1042, 590] width 199 height 34
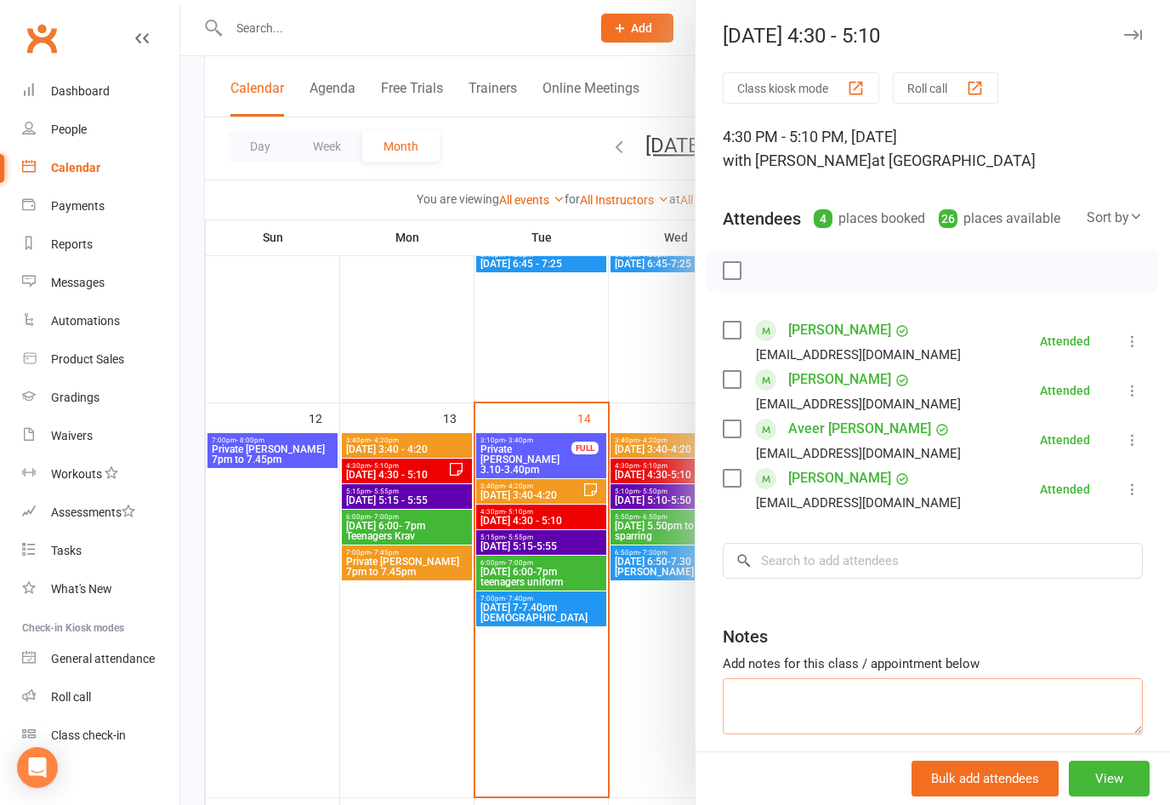
click at [868, 714] on textarea at bounding box center [933, 706] width 420 height 56
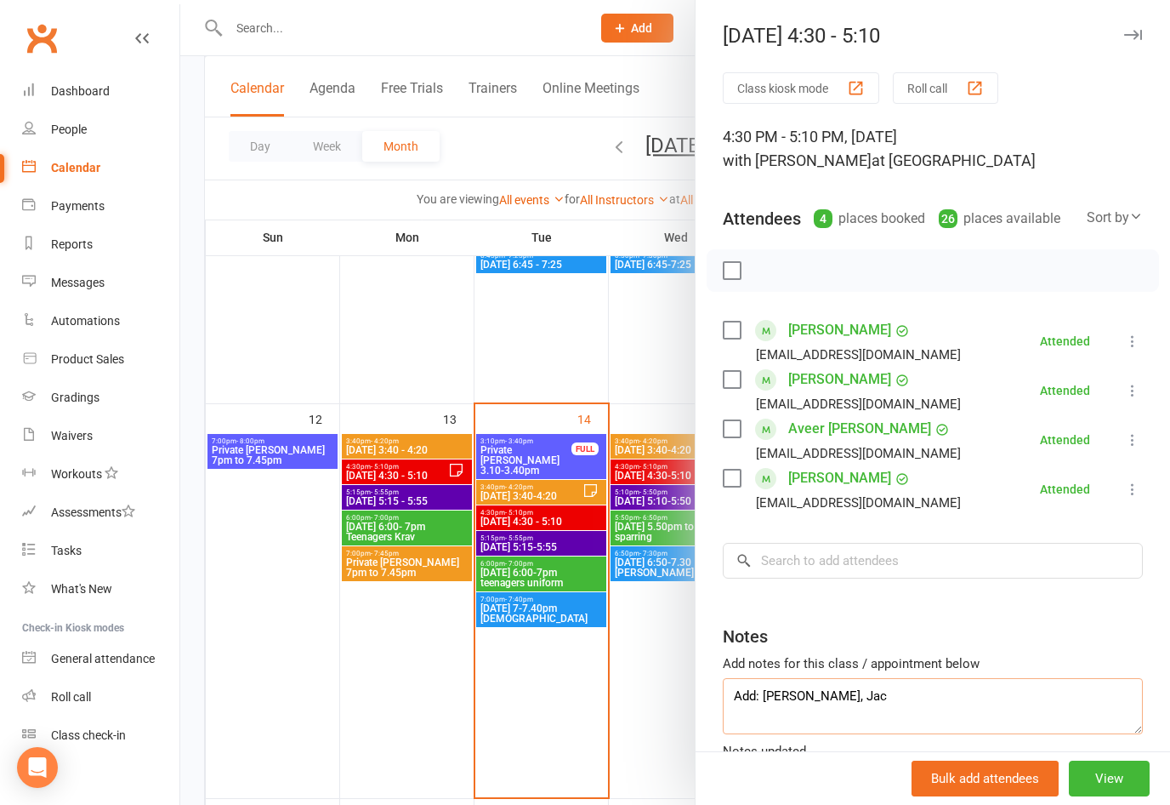
type textarea "Add: [PERSON_NAME], [PERSON_NAME]"
